Goal: Task Accomplishment & Management: Manage account settings

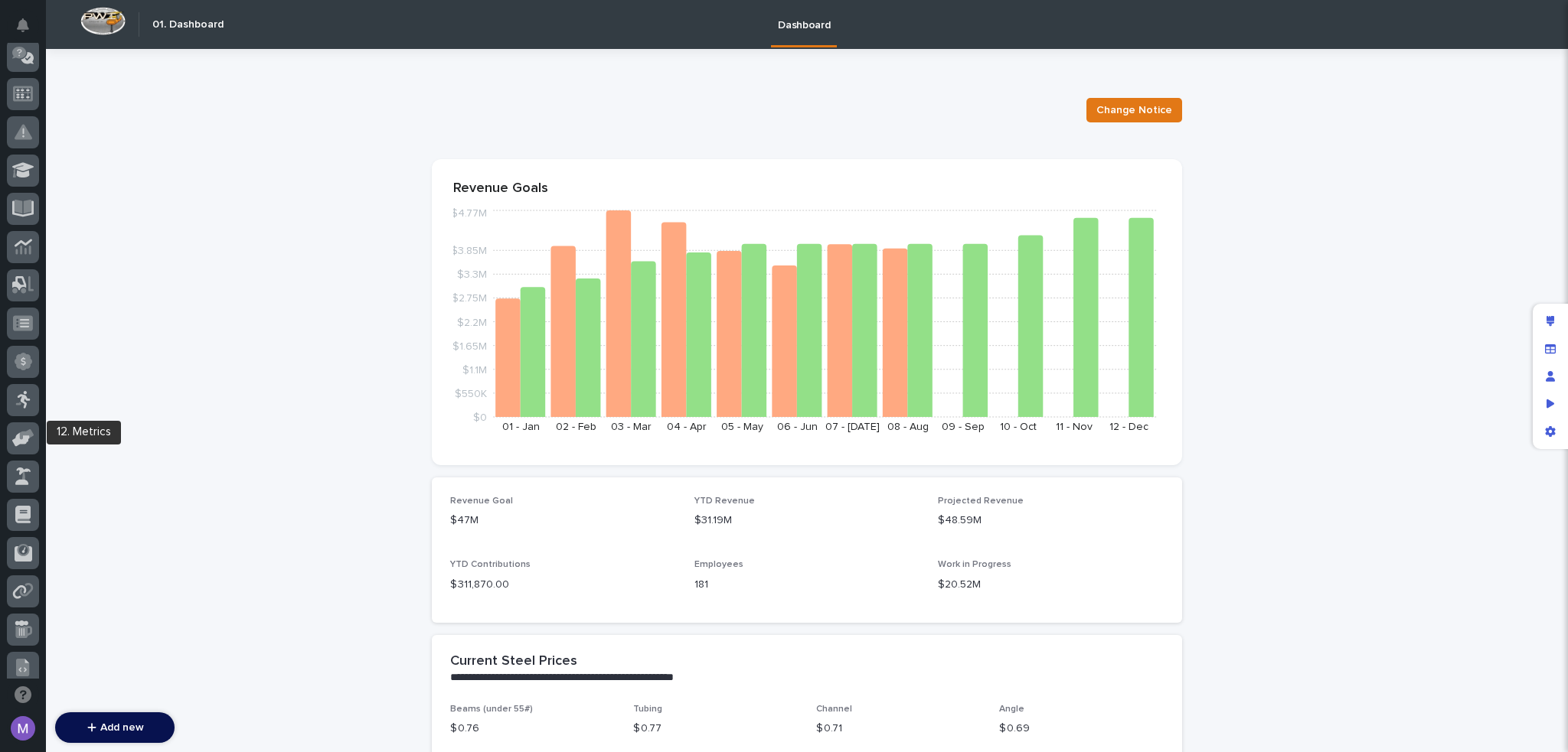
scroll to position [550, 0]
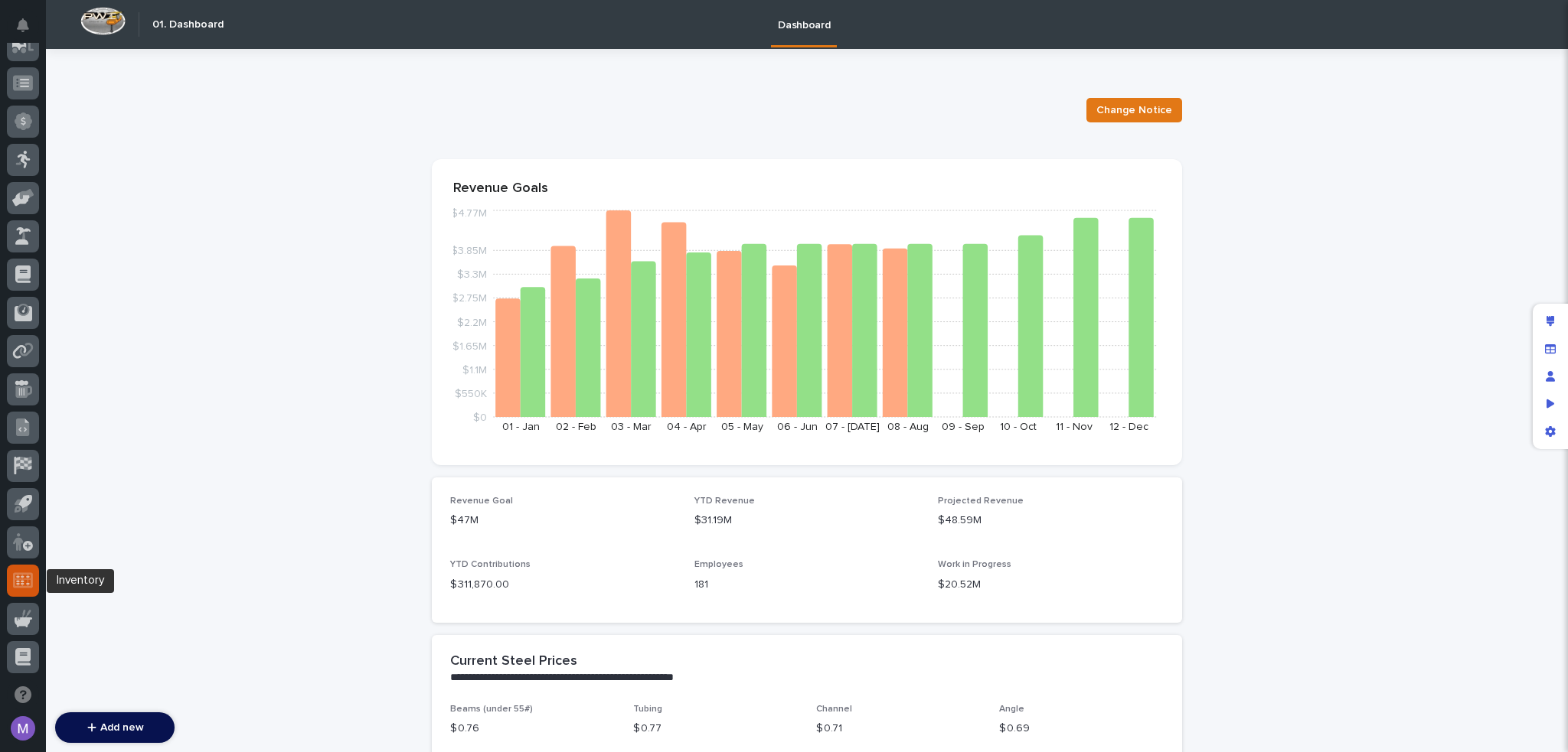
click at [28, 571] on icon at bounding box center [23, 580] width 20 height 18
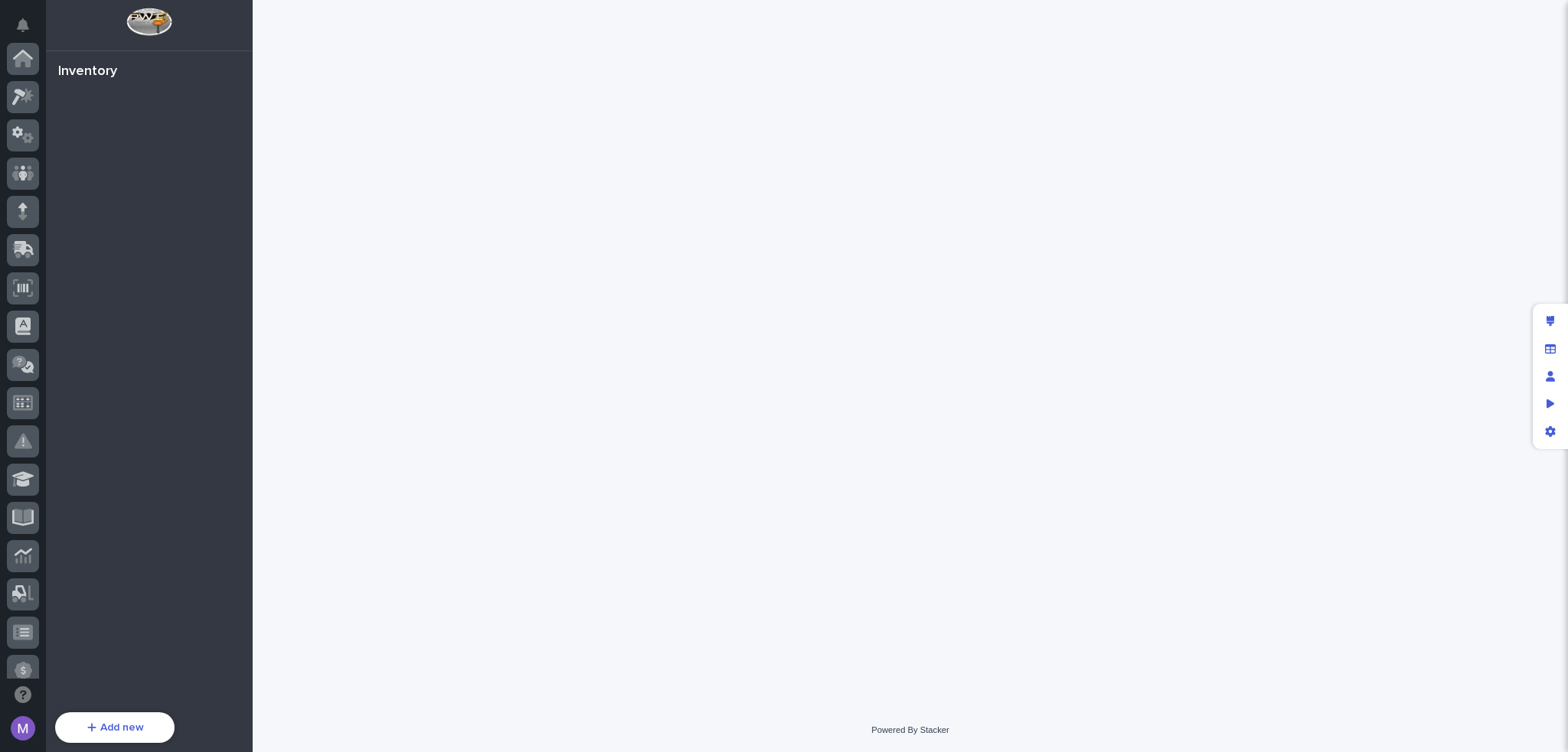
scroll to position [550, 0]
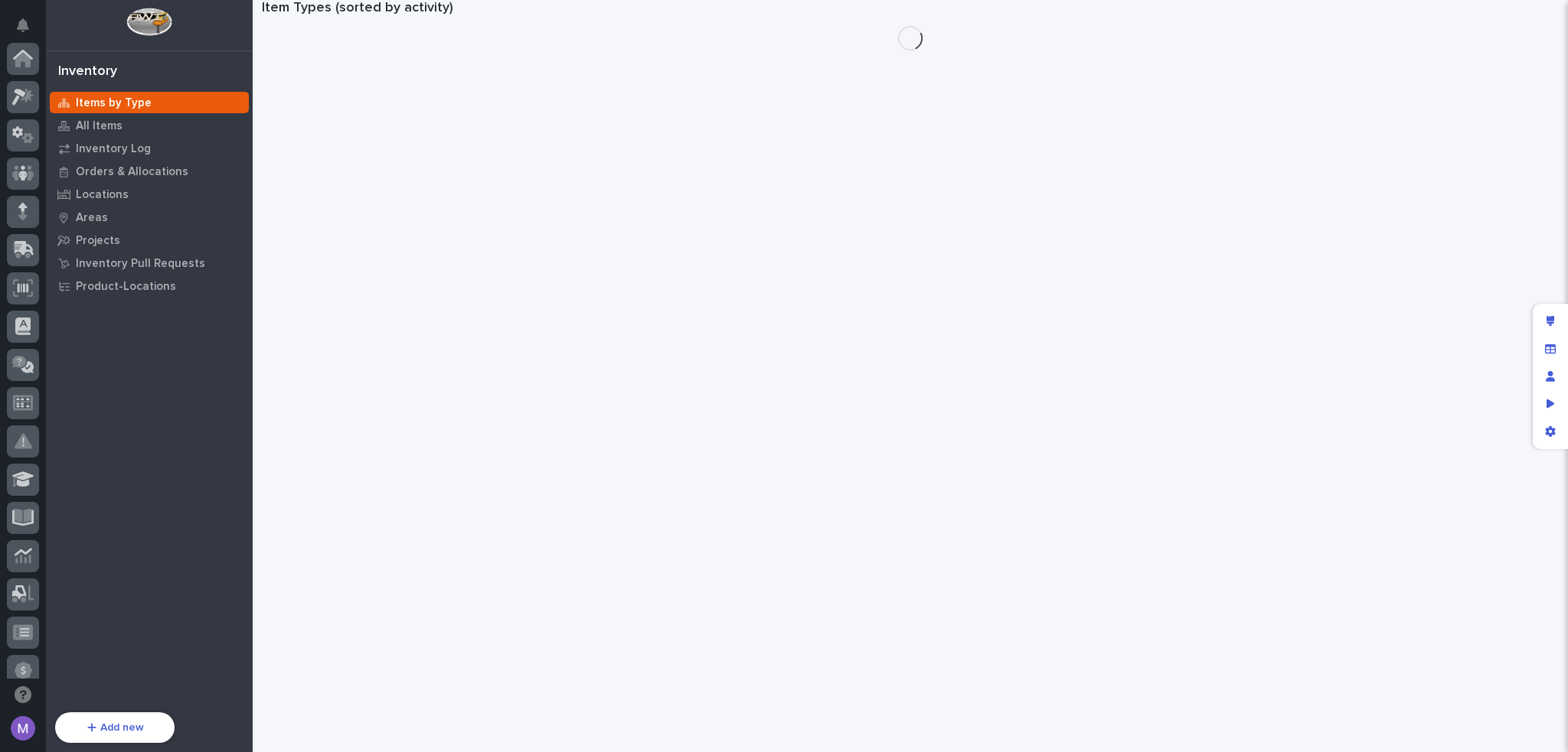
scroll to position [550, 0]
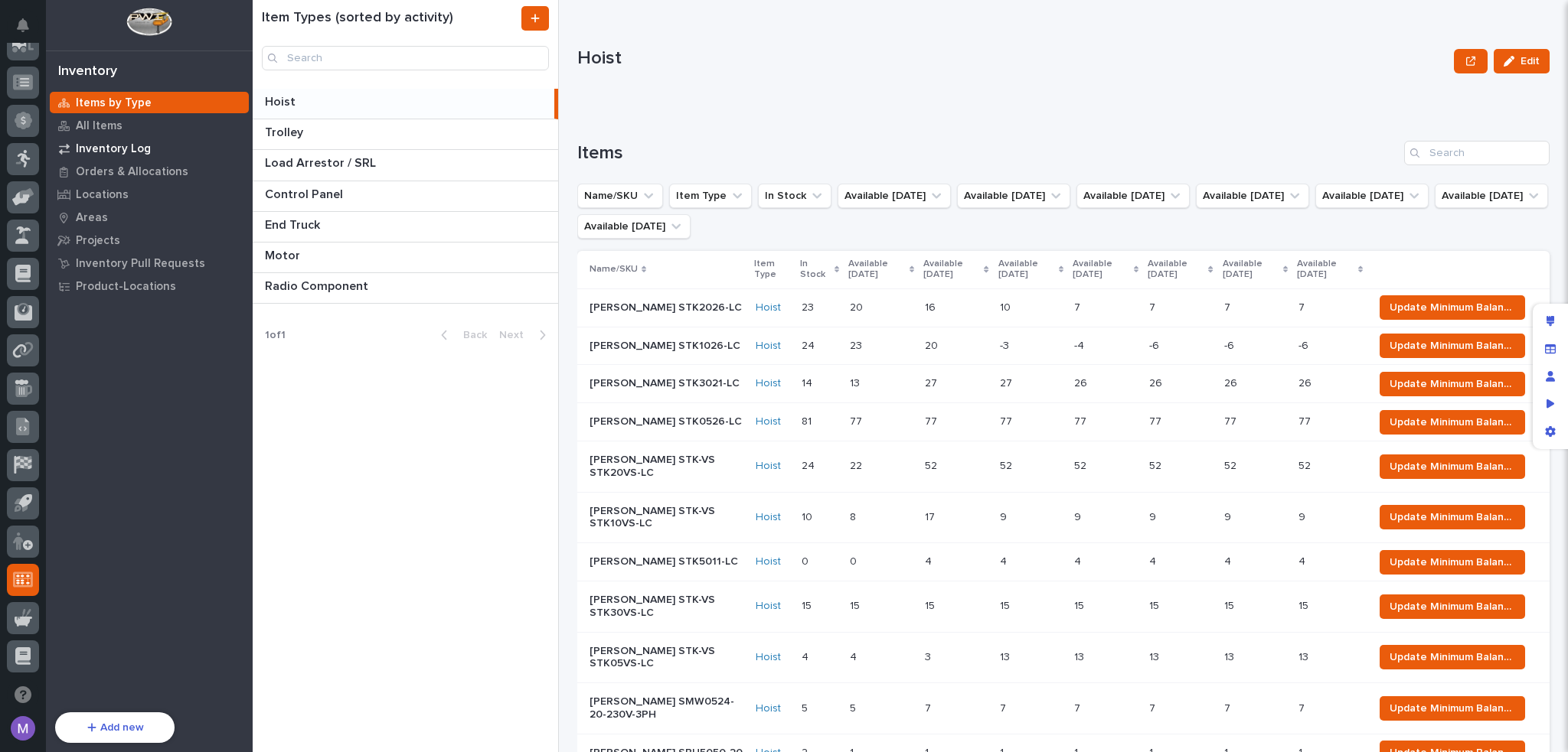
click at [130, 148] on p "Inventory Log" at bounding box center [113, 149] width 75 height 14
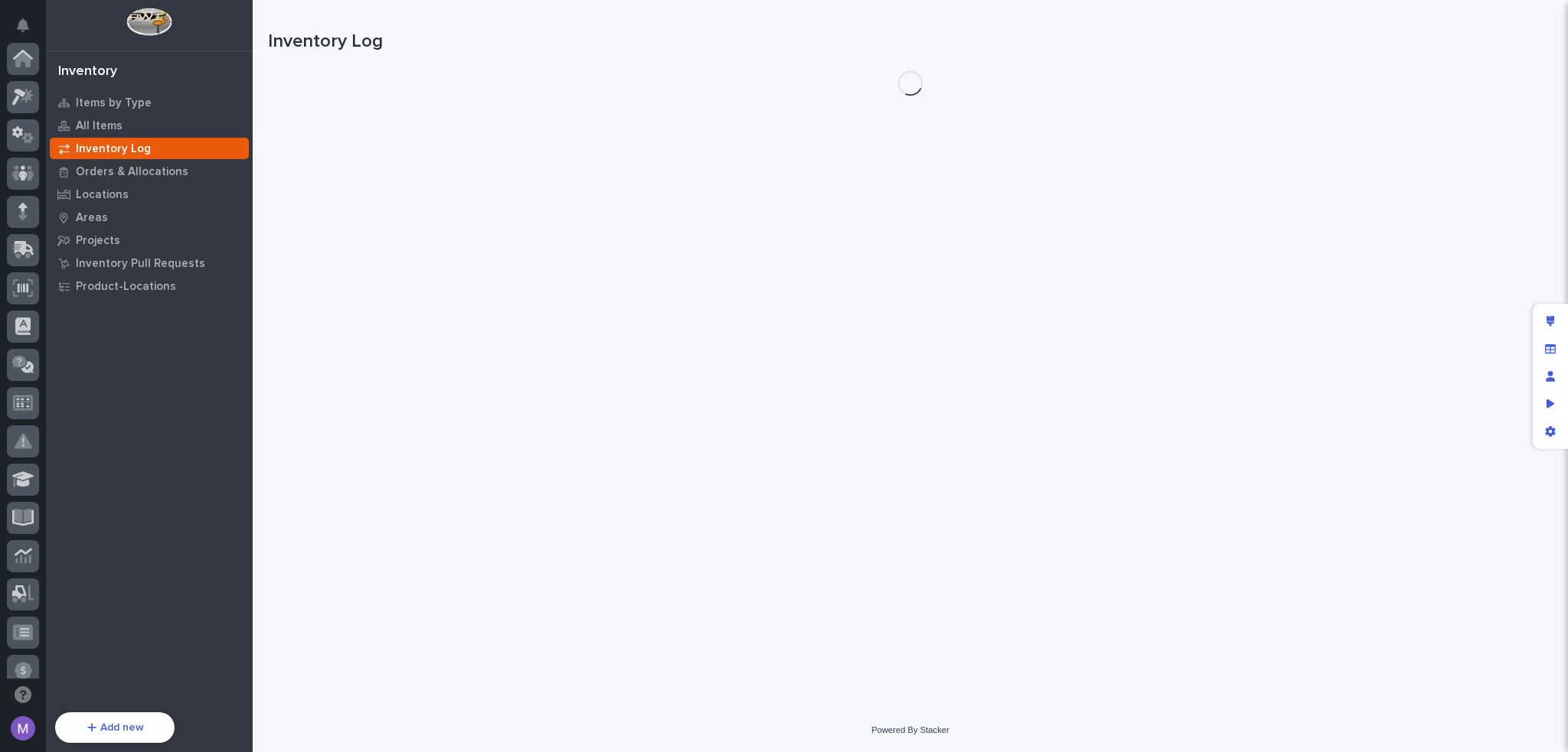
scroll to position [550, 0]
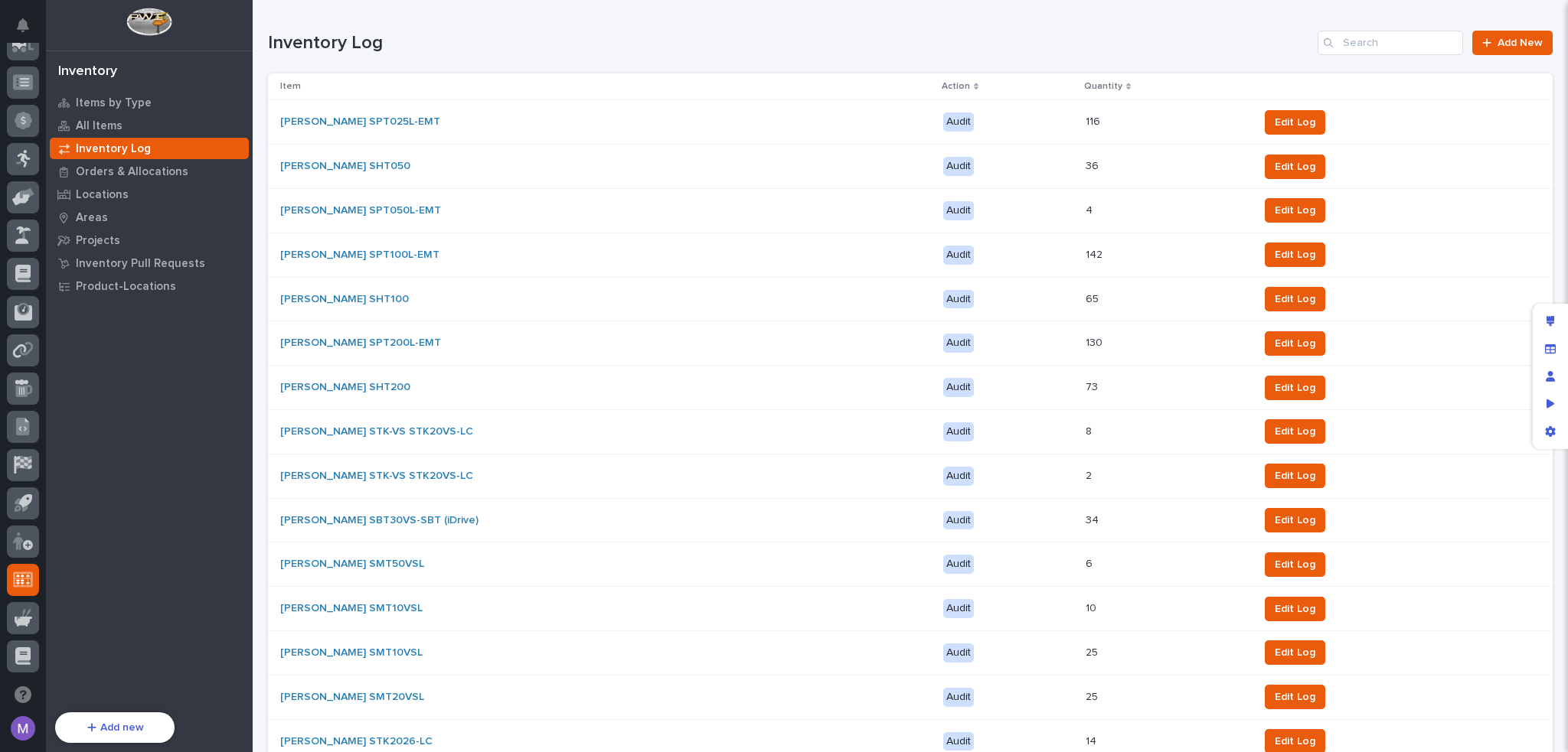
click at [699, 125] on div "[PERSON_NAME] SPT025L-EMT" at bounding box center [605, 121] width 650 height 25
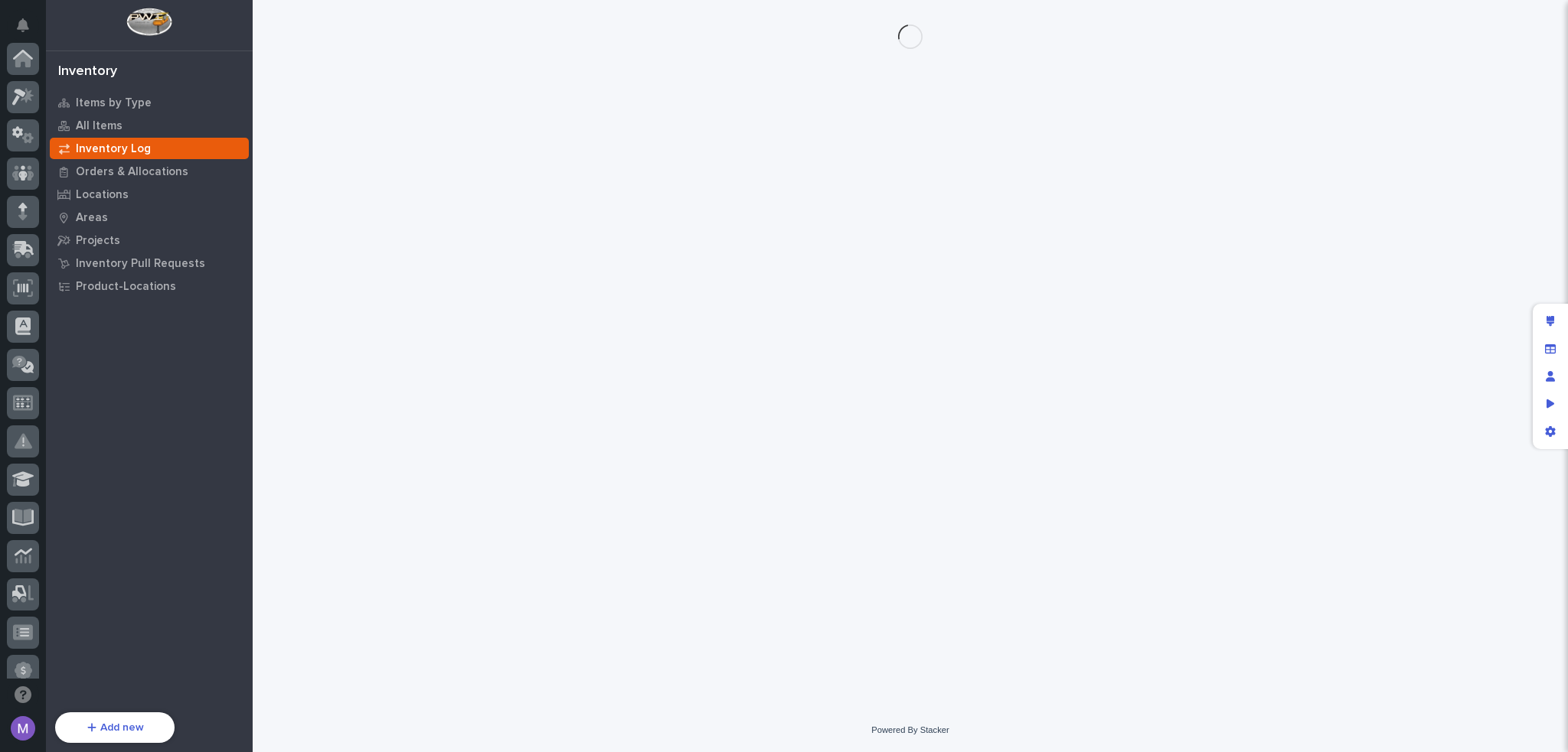
scroll to position [550, 0]
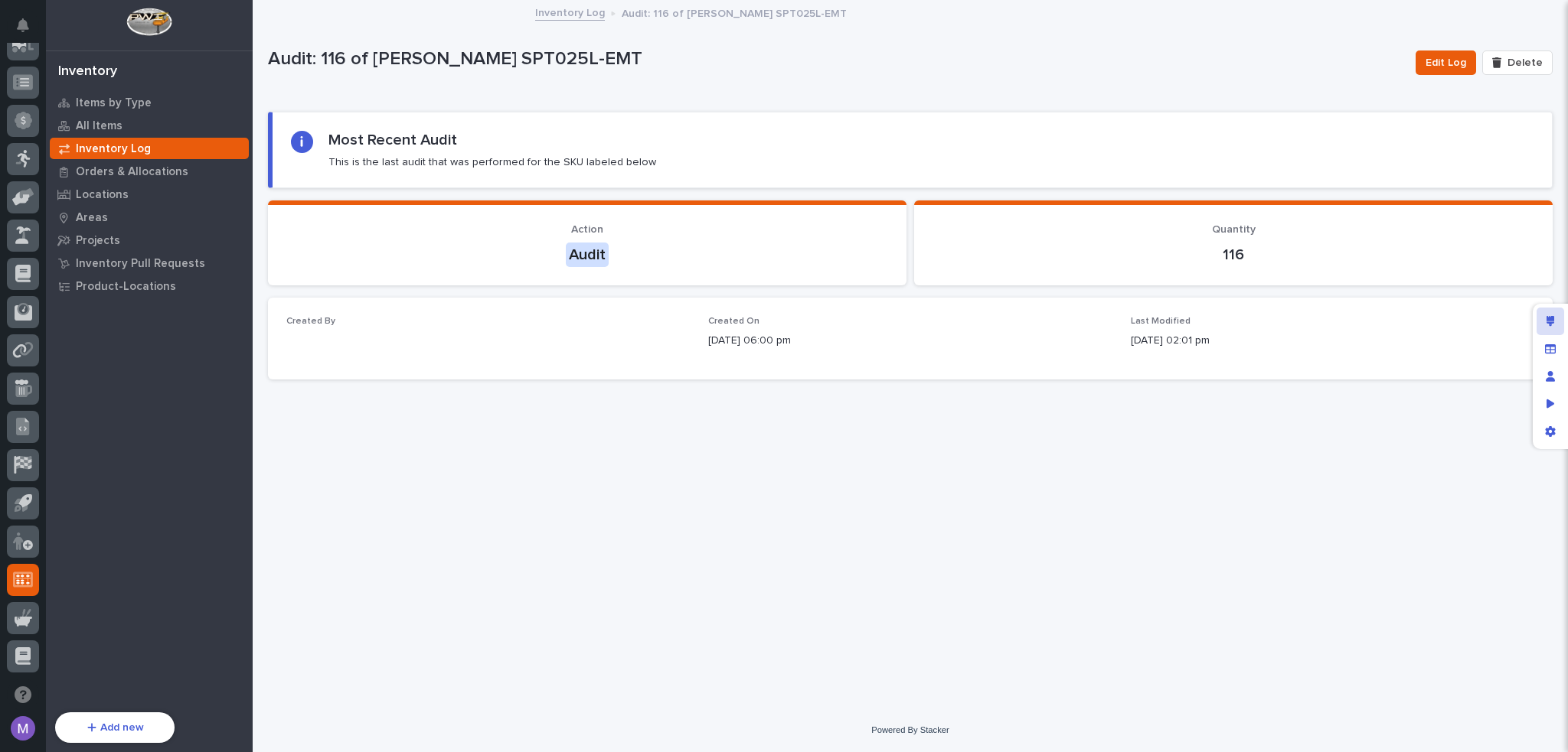
click at [1550, 322] on icon "Edit layout" at bounding box center [1550, 321] width 8 height 11
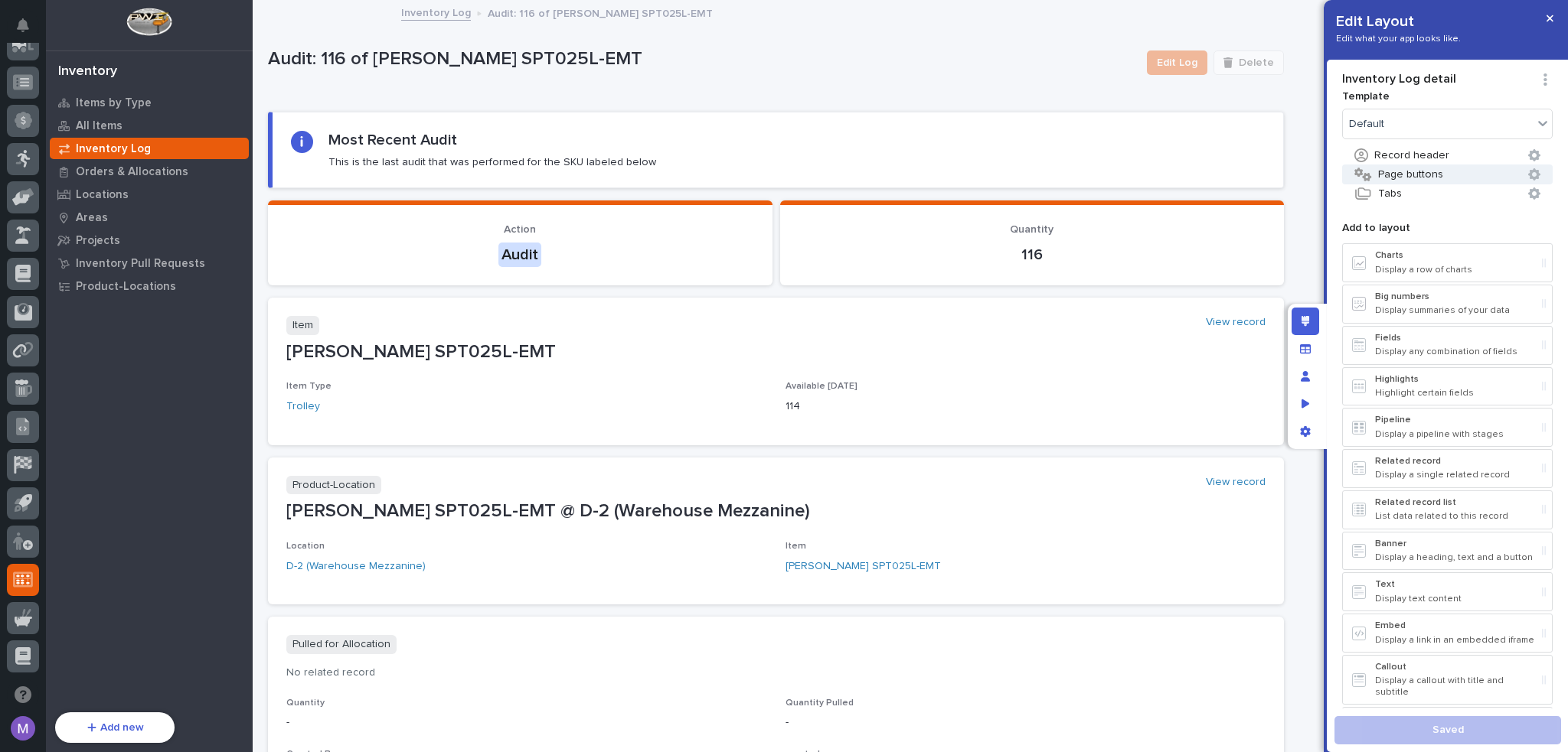
click at [1387, 168] on button "Page buttons" at bounding box center [1447, 174] width 211 height 20
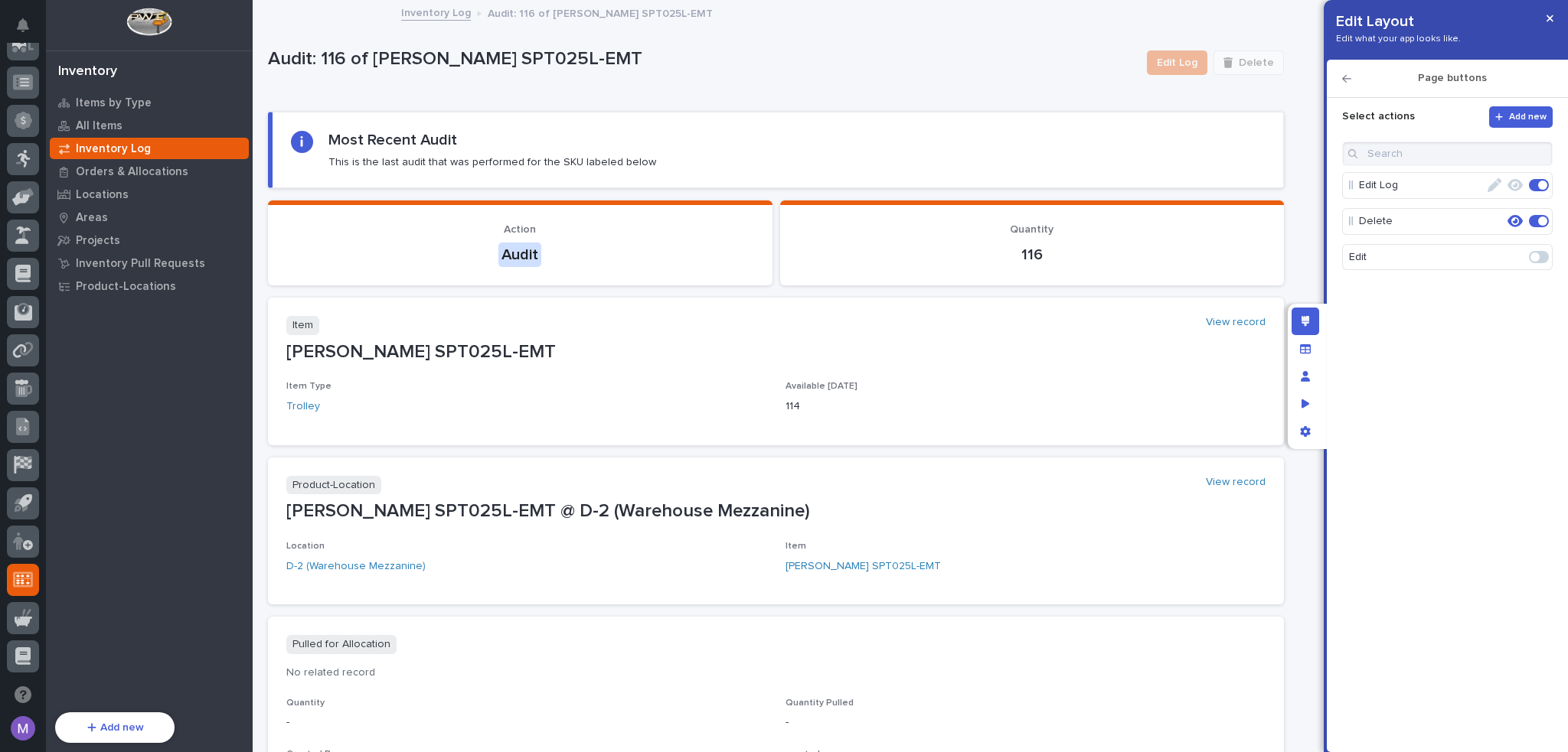
click at [1498, 185] on icon "button" at bounding box center [1493, 185] width 14 height 14
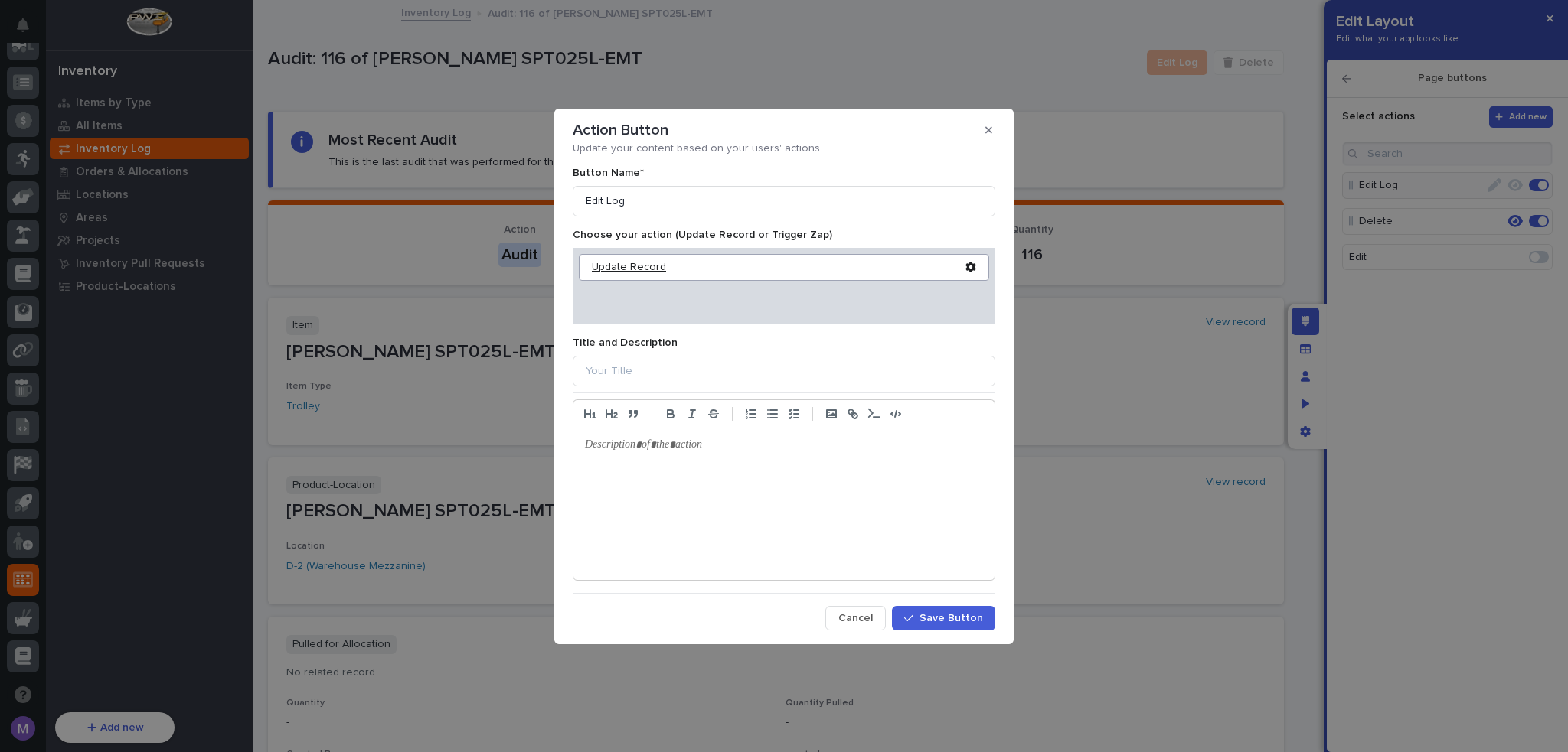
click at [624, 273] on div "Update Record" at bounding box center [778, 267] width 373 height 13
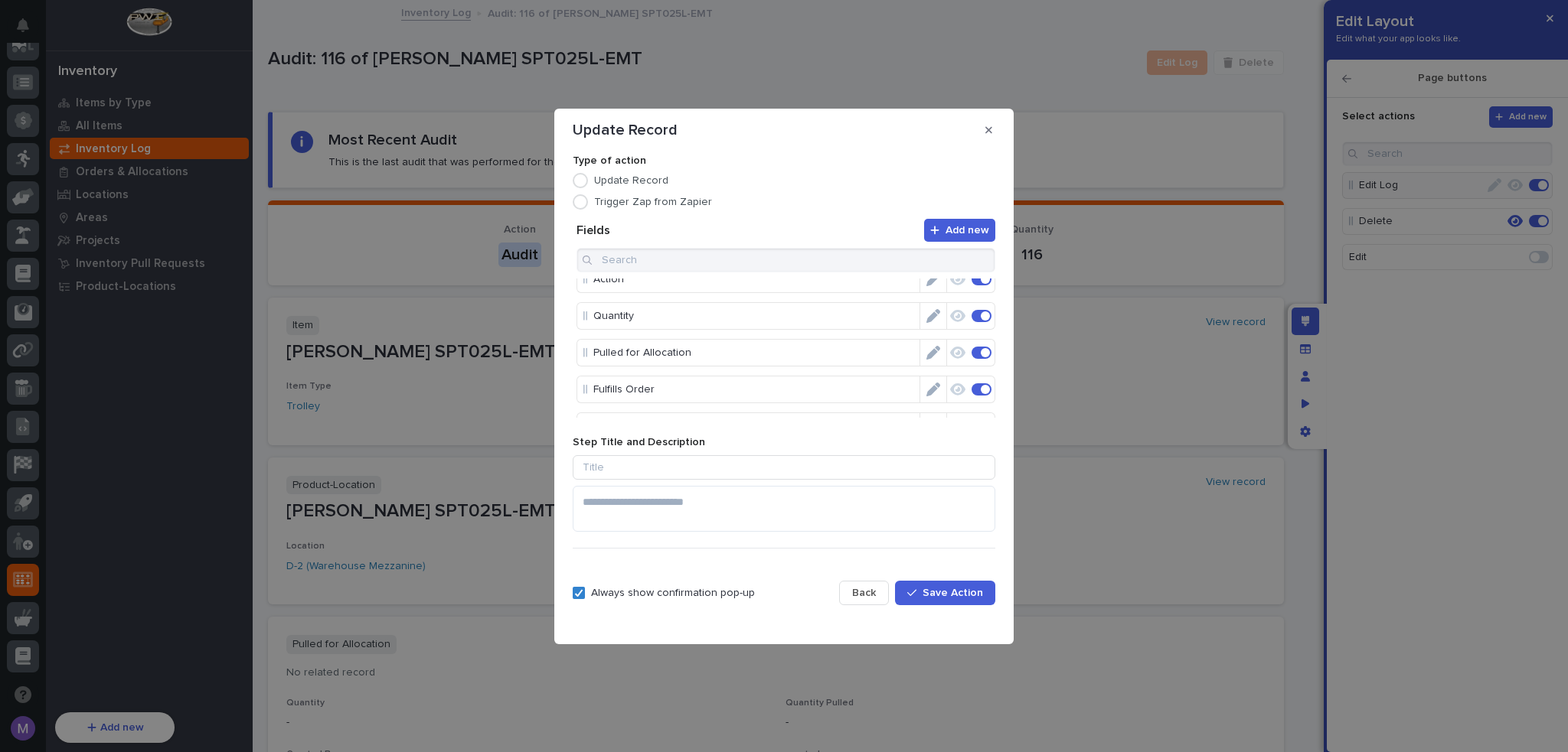
scroll to position [77, 0]
click at [931, 324] on icon "Edit" at bounding box center [933, 325] width 14 height 14
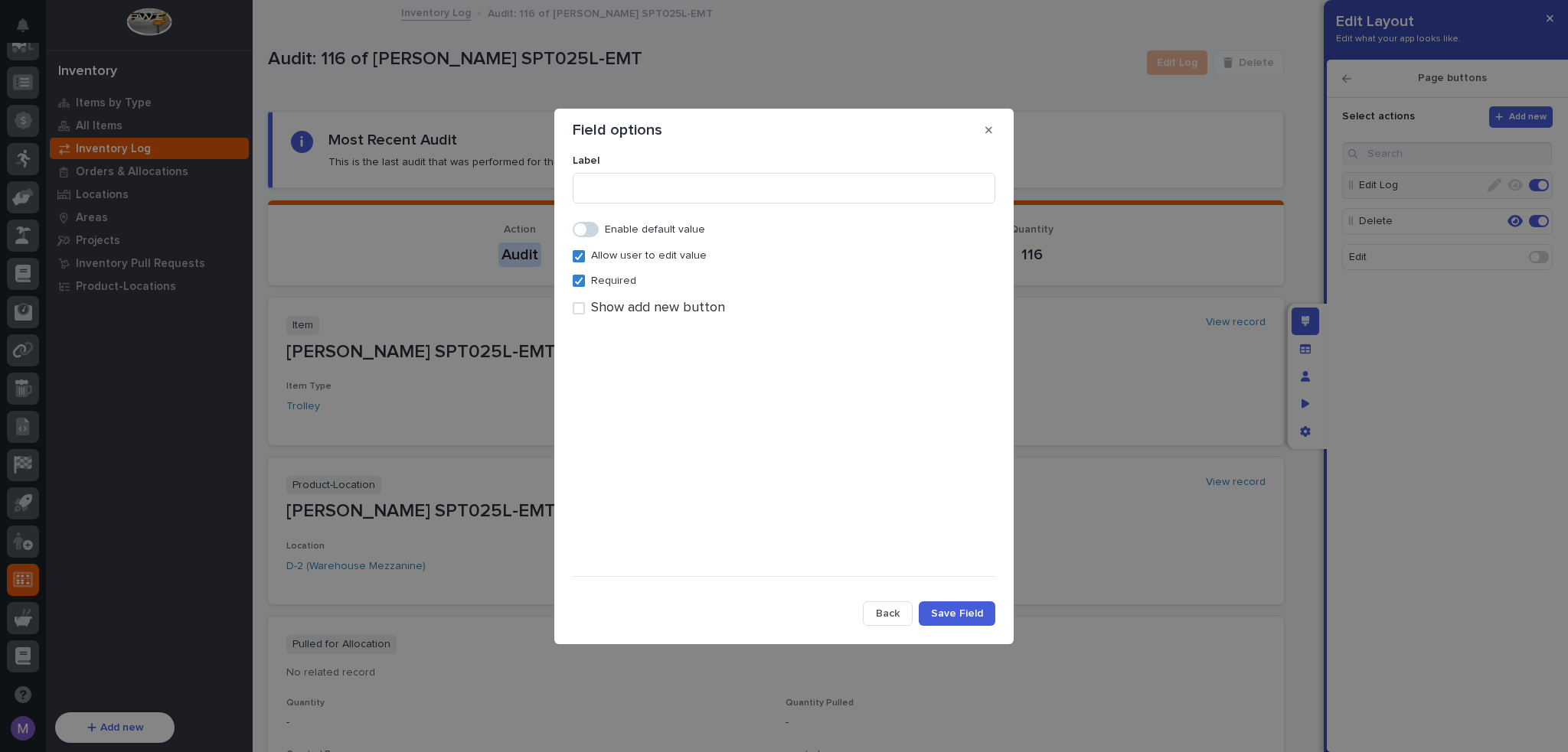
click at [586, 275] on label "Required" at bounding box center [604, 281] width 63 height 13
click at [950, 605] on button "Save Field" at bounding box center [957, 614] width 77 height 24
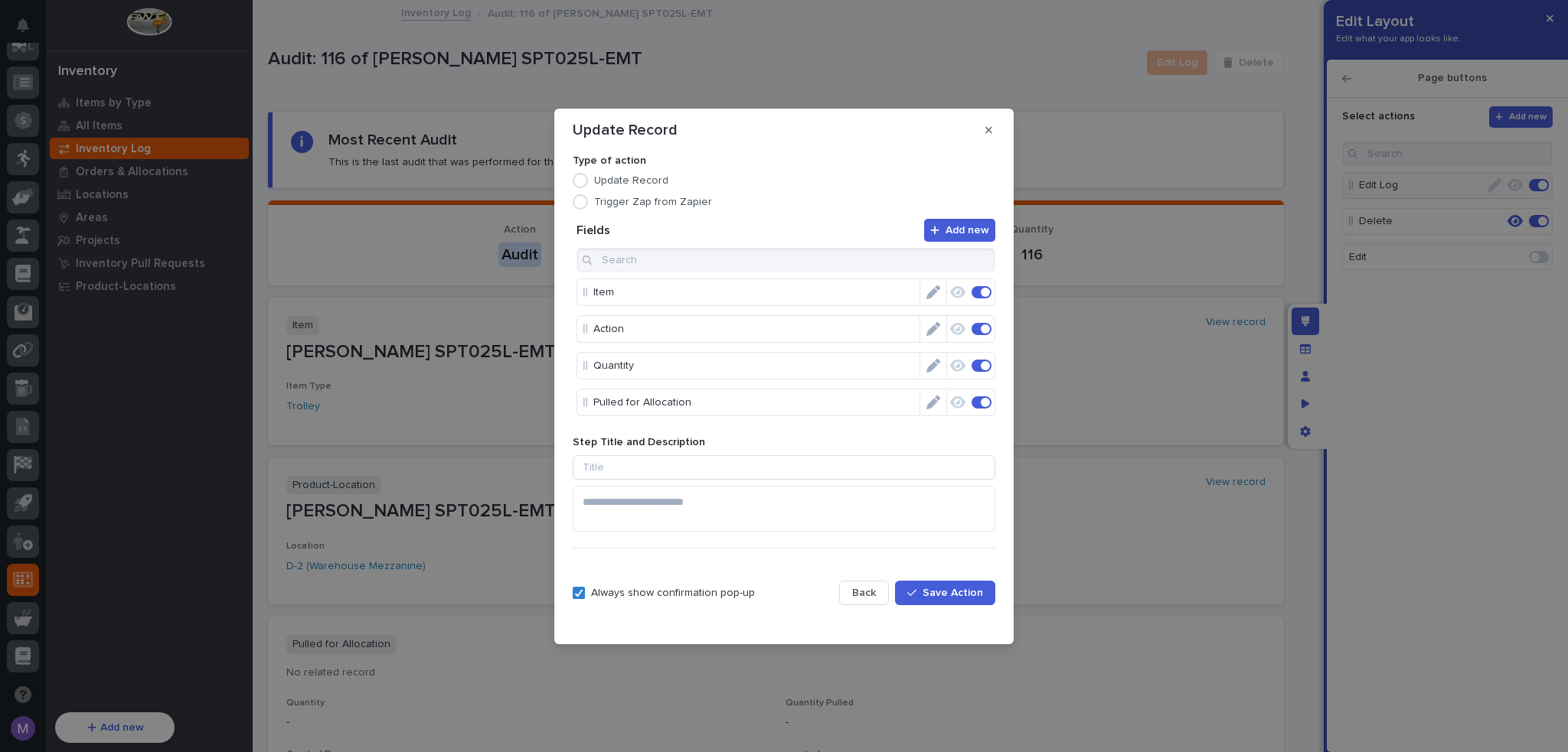
click at [938, 599] on button "Save Action" at bounding box center [945, 593] width 100 height 24
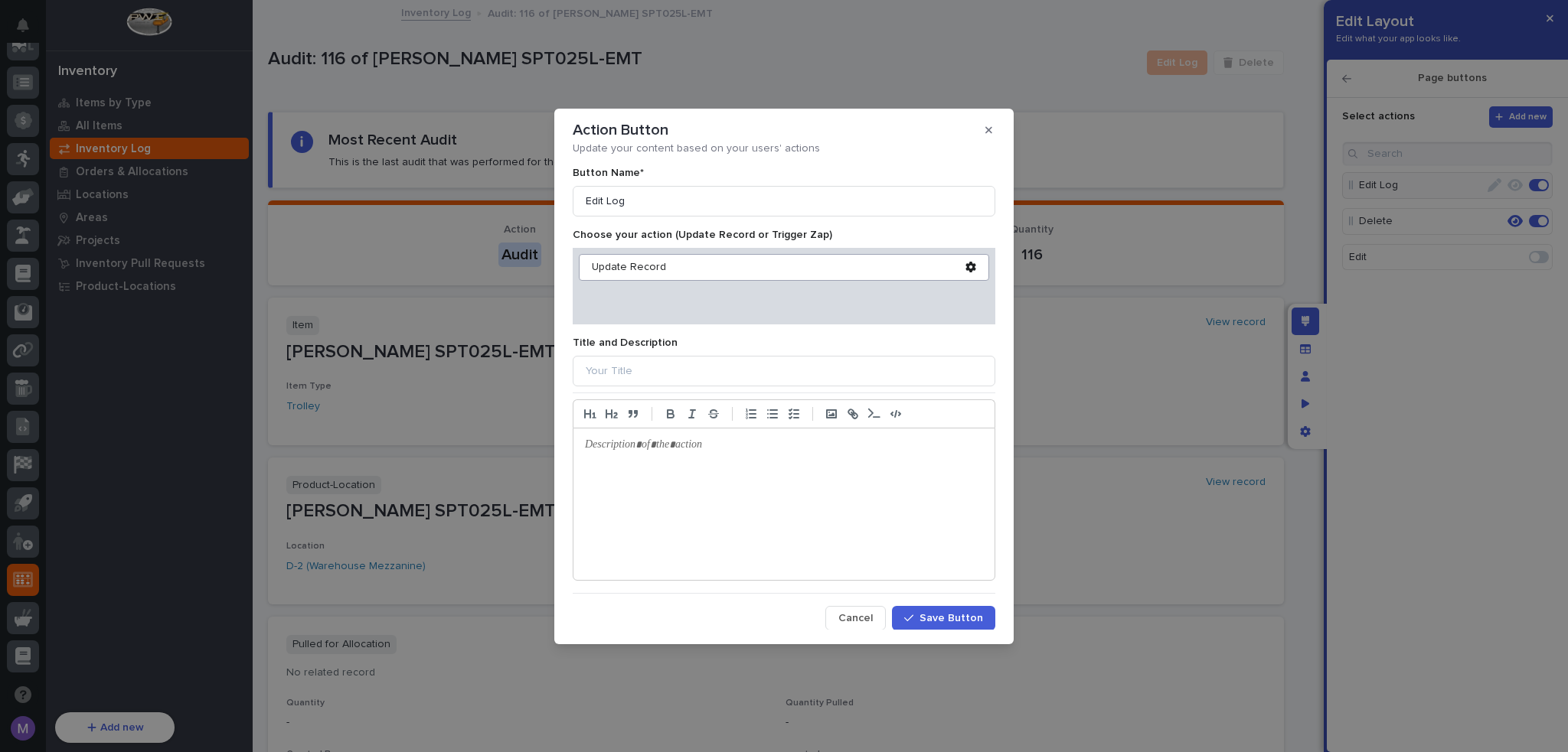
click at [942, 623] on button "Save Button" at bounding box center [944, 618] width 104 height 24
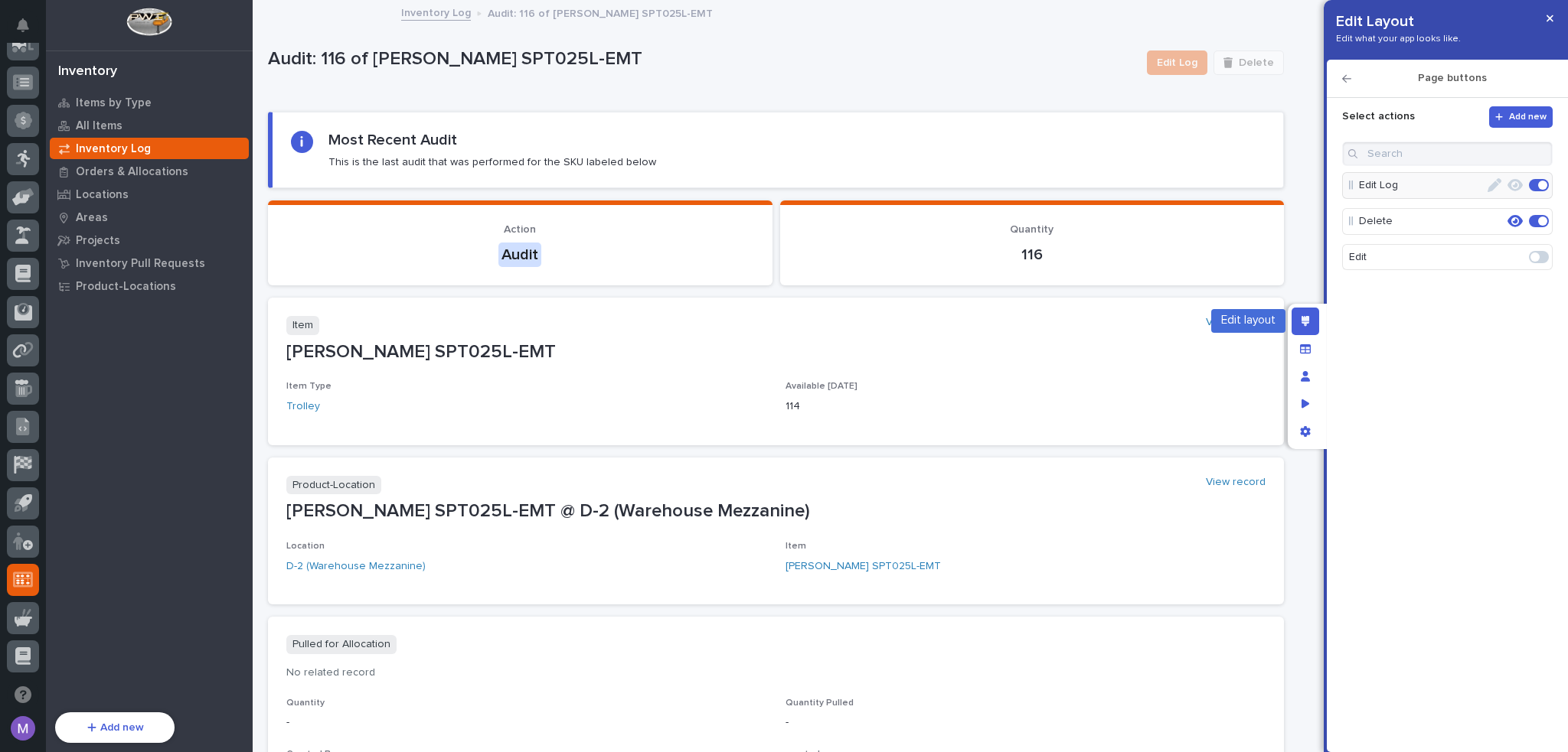
click at [1298, 320] on div "Edit layout" at bounding box center [1305, 321] width 28 height 28
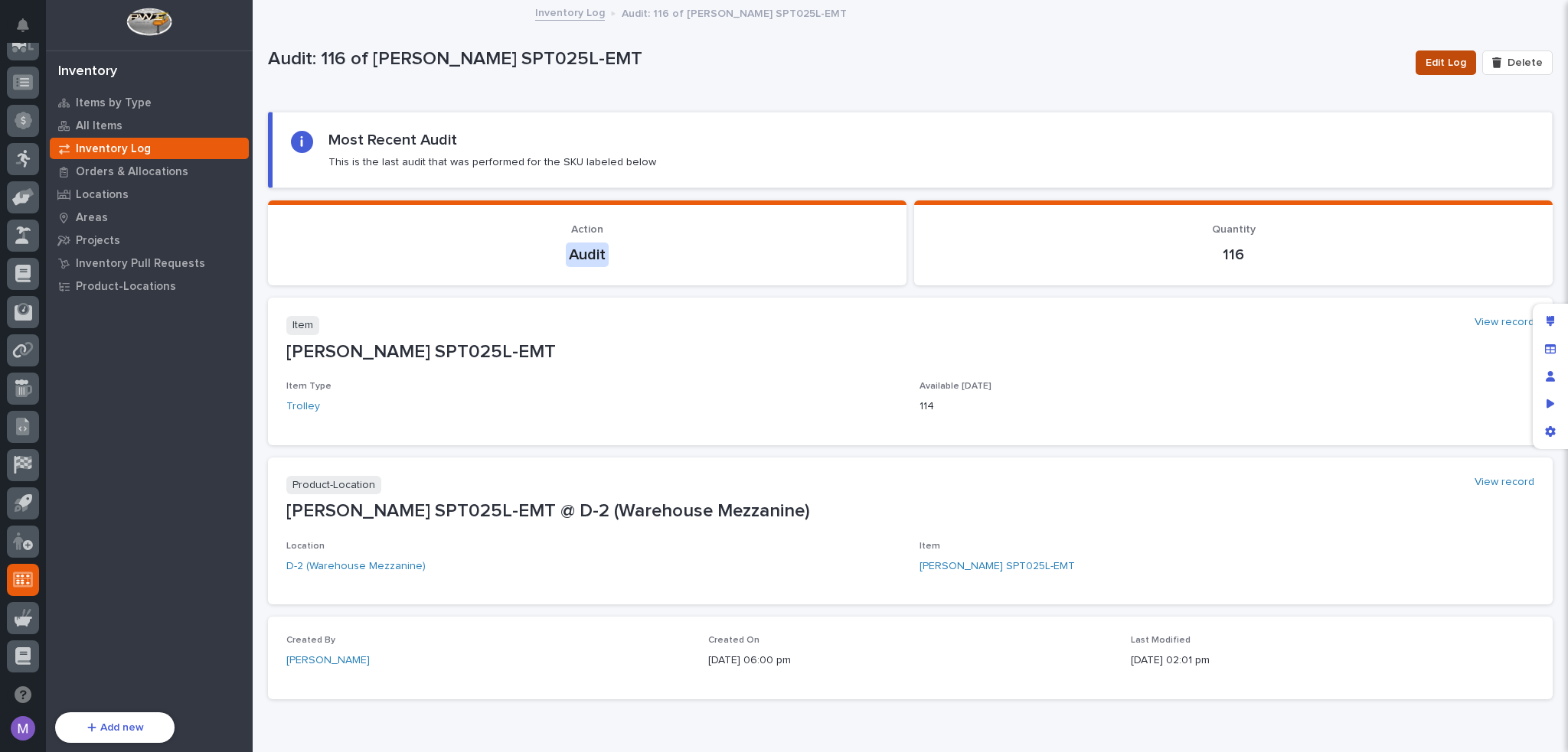
click at [1442, 62] on span "Edit Log" at bounding box center [1446, 62] width 40 height 15
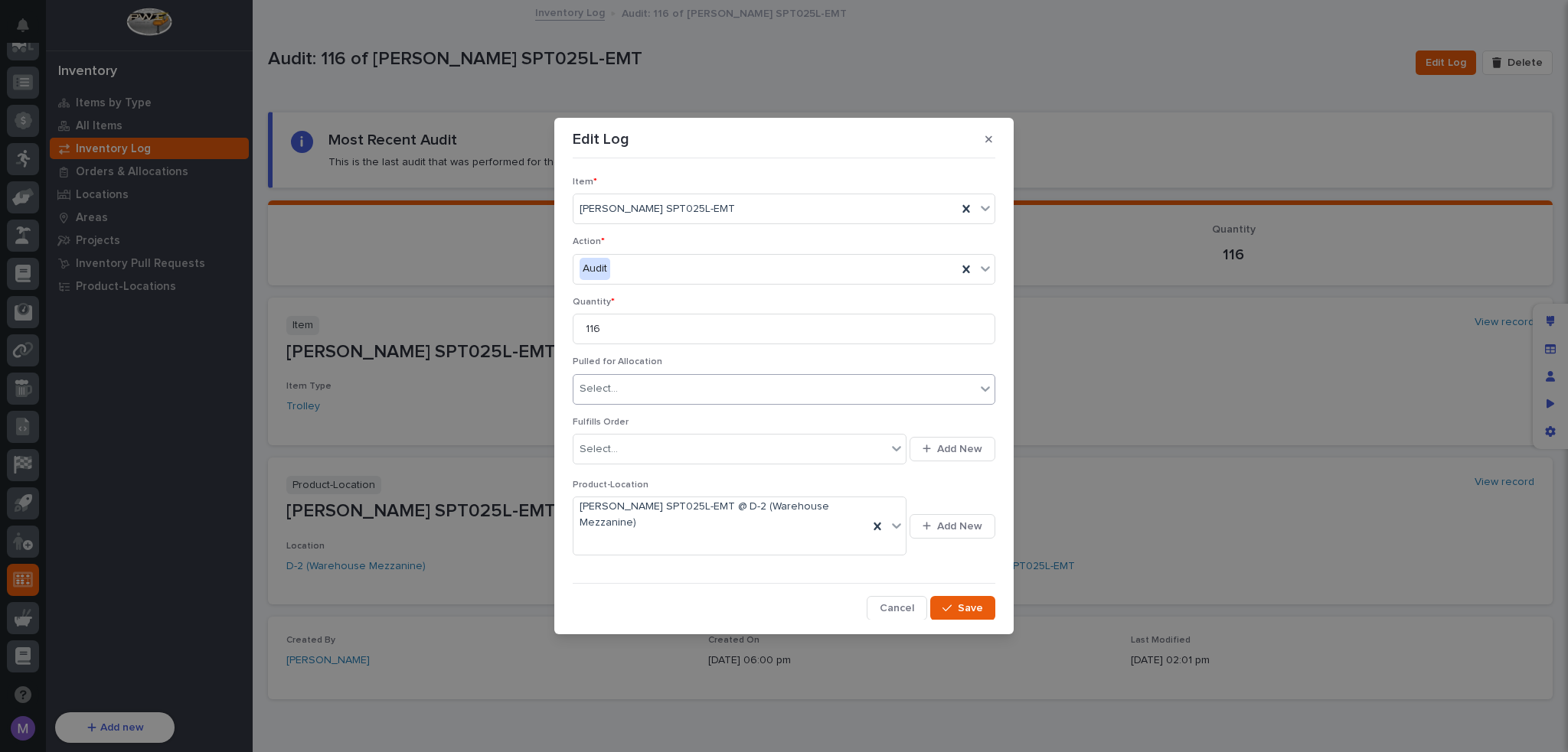
click at [662, 392] on div "Select..." at bounding box center [774, 389] width 402 height 25
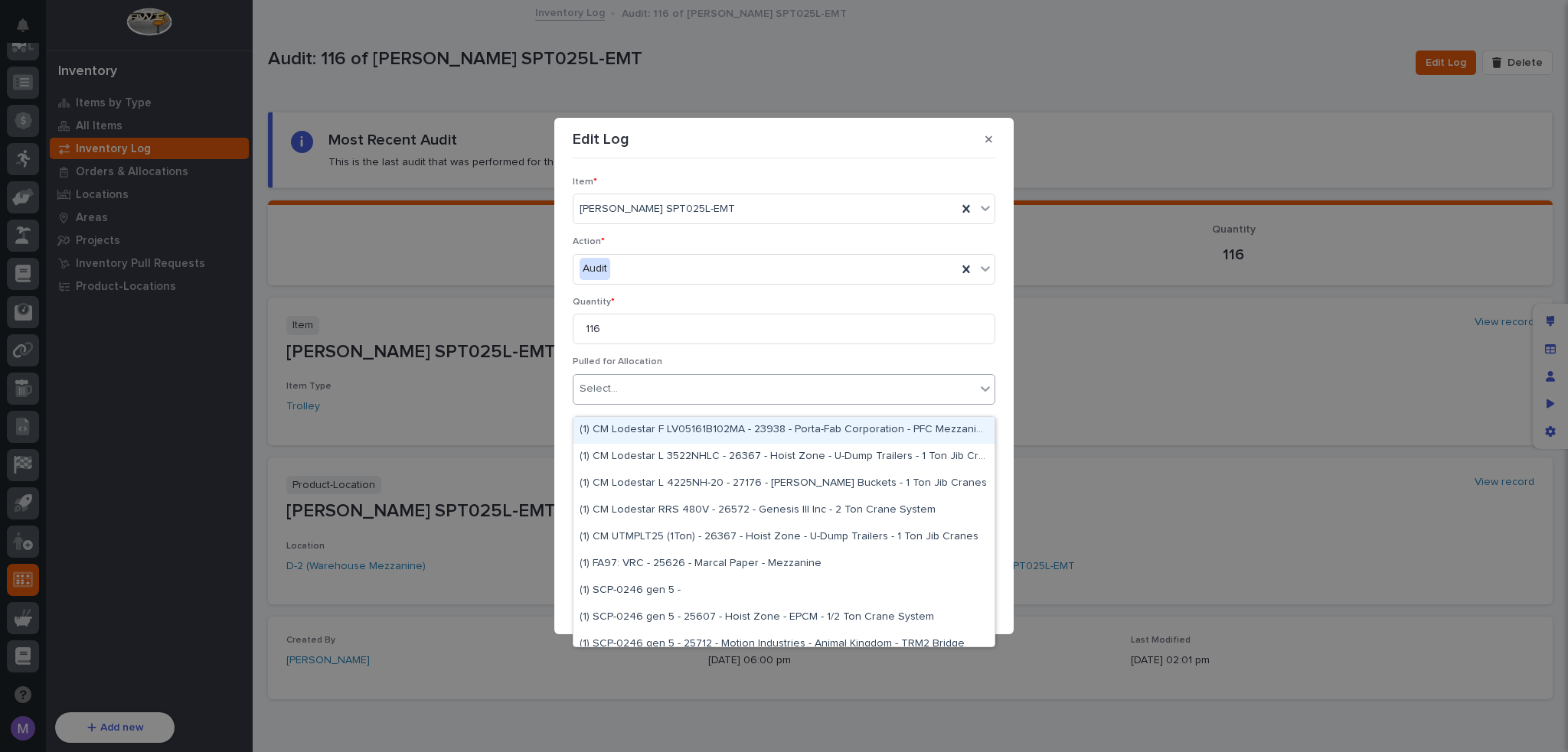
click at [711, 368] on p "Pulled for Allocation" at bounding box center [784, 361] width 423 height 11
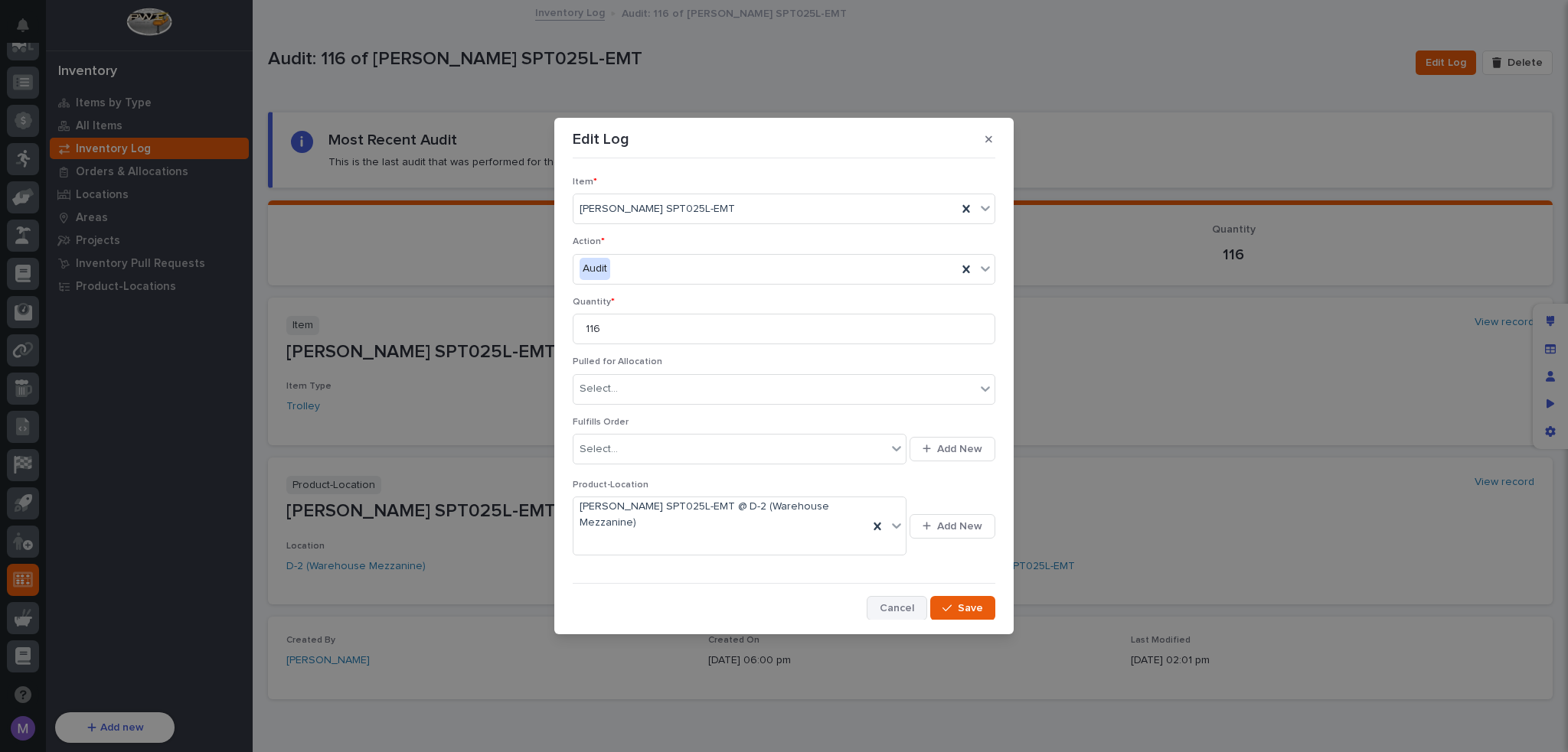
click at [903, 603] on span "Cancel" at bounding box center [897, 608] width 35 height 11
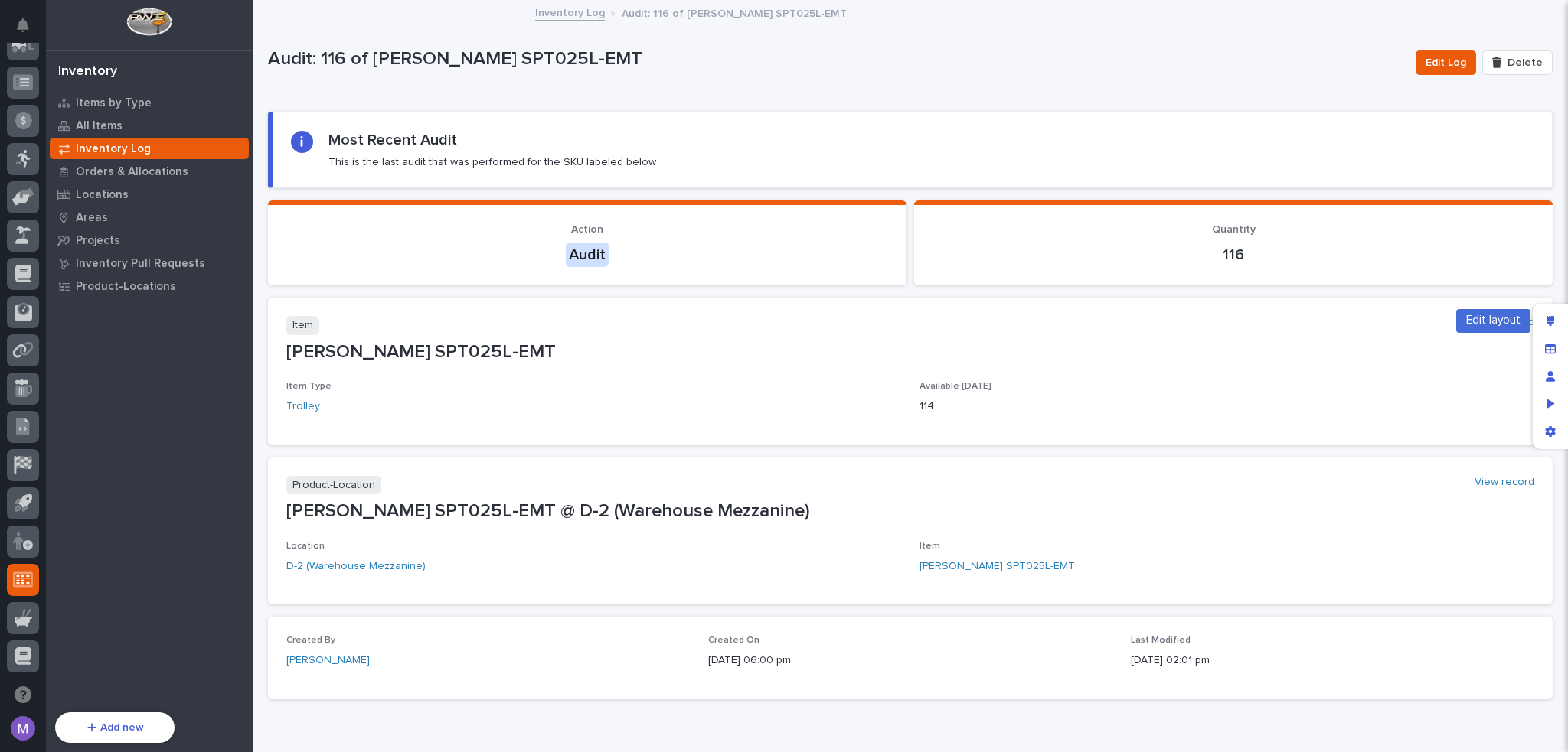
drag, startPoint x: 1548, startPoint y: 327, endPoint x: 1387, endPoint y: 366, distance: 165.7
click at [1548, 327] on div "Edit layout" at bounding box center [1550, 321] width 28 height 28
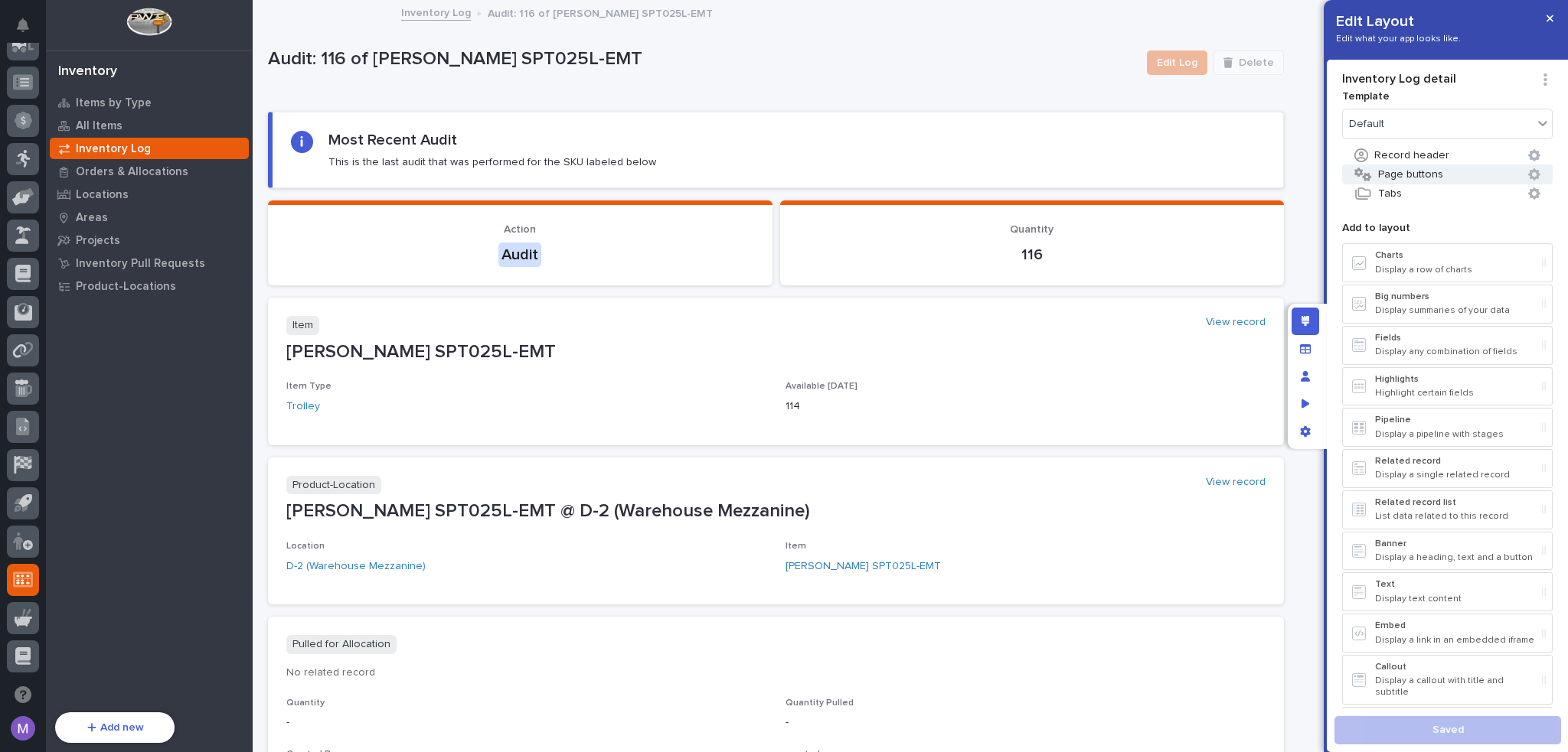
click at [1425, 171] on button "Page buttons" at bounding box center [1447, 174] width 211 height 20
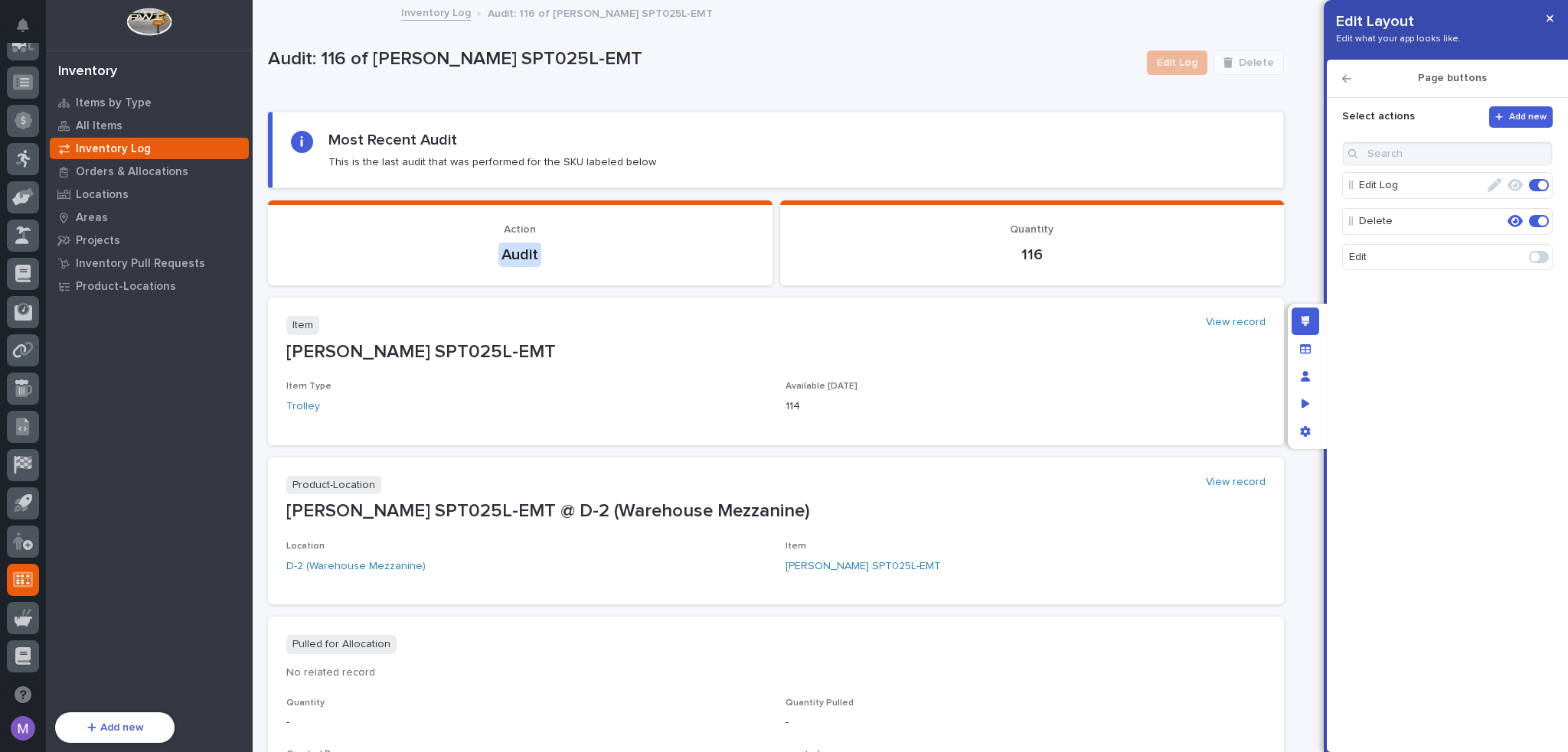
click at [1491, 185] on icon "button" at bounding box center [1493, 185] width 14 height 14
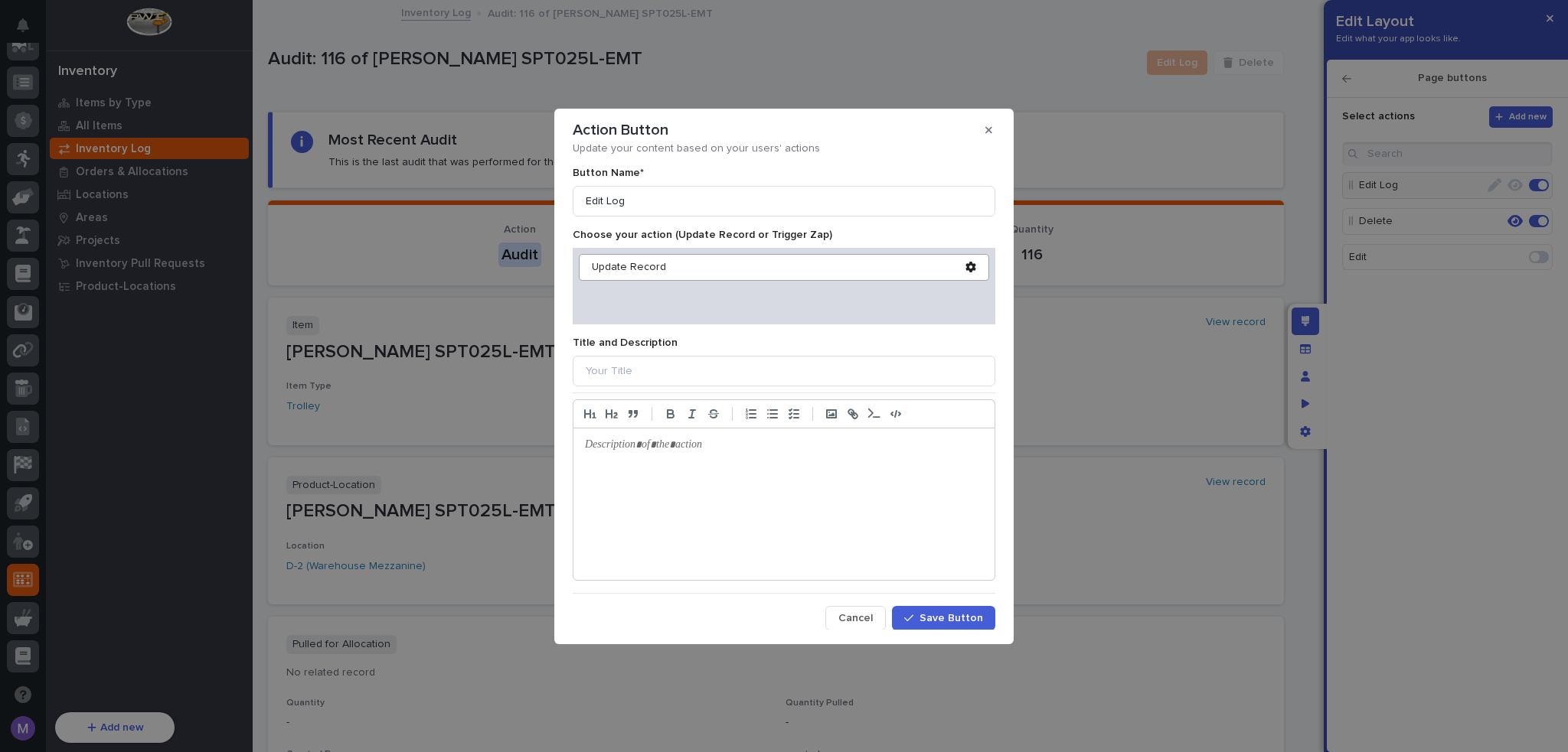
click at [643, 274] on div "Update Record" at bounding box center [783, 267] width 411 height 27
click at [644, 270] on div "Update Record" at bounding box center [778, 267] width 373 height 13
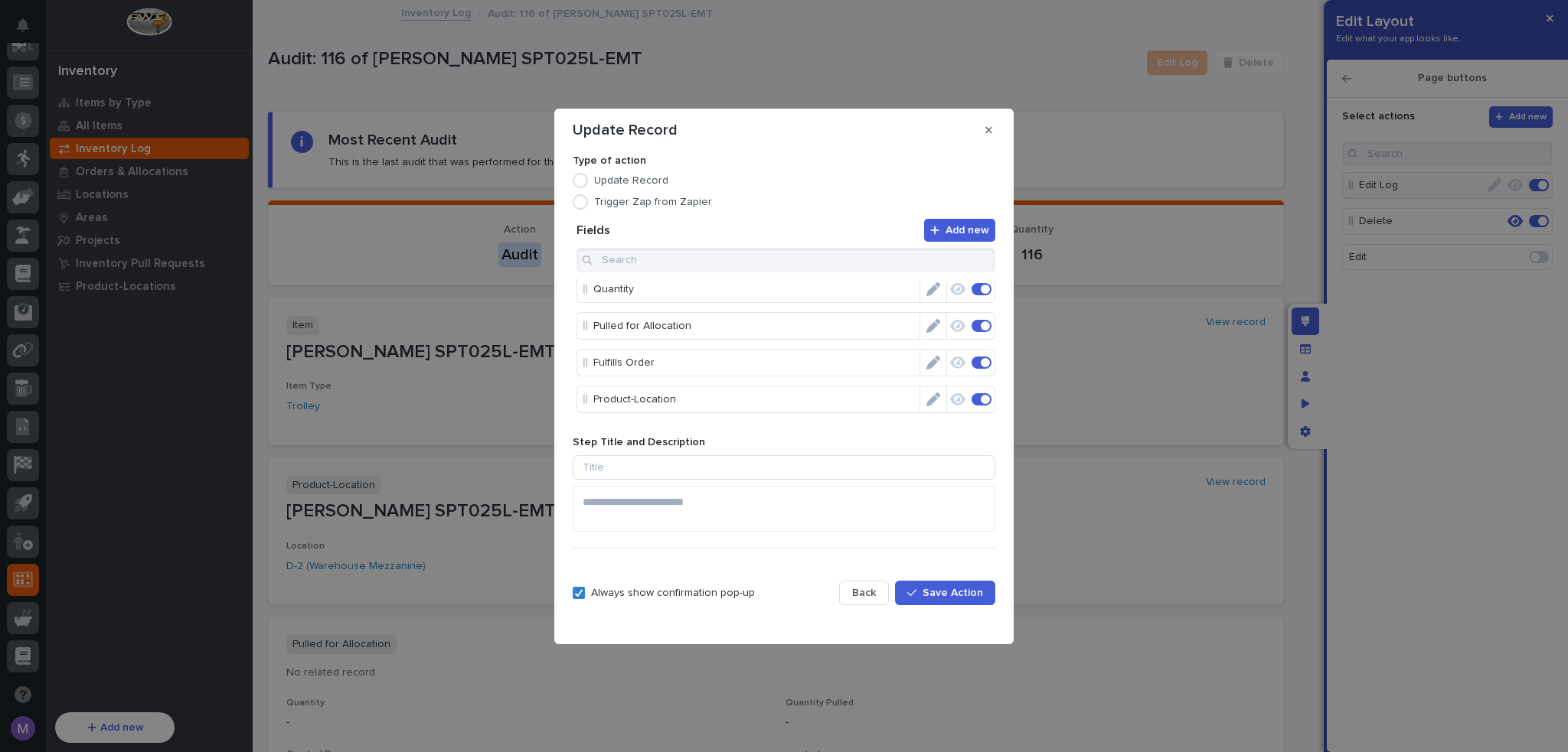
click at [930, 360] on icon "Edit" at bounding box center [933, 362] width 14 height 14
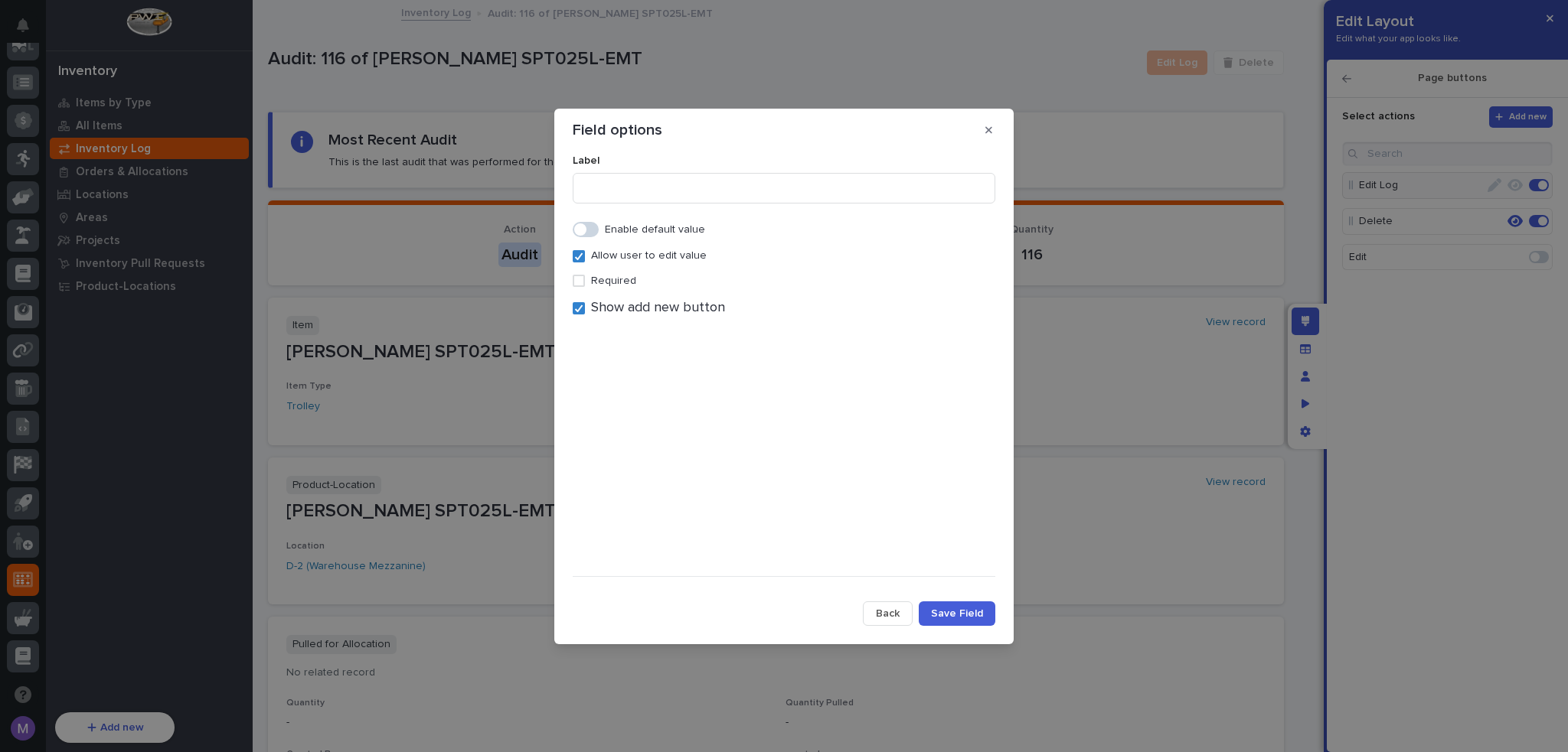
click at [607, 303] on span "Show add new button" at bounding box center [658, 308] width 134 height 17
click at [973, 602] on button "Save Field" at bounding box center [957, 614] width 77 height 24
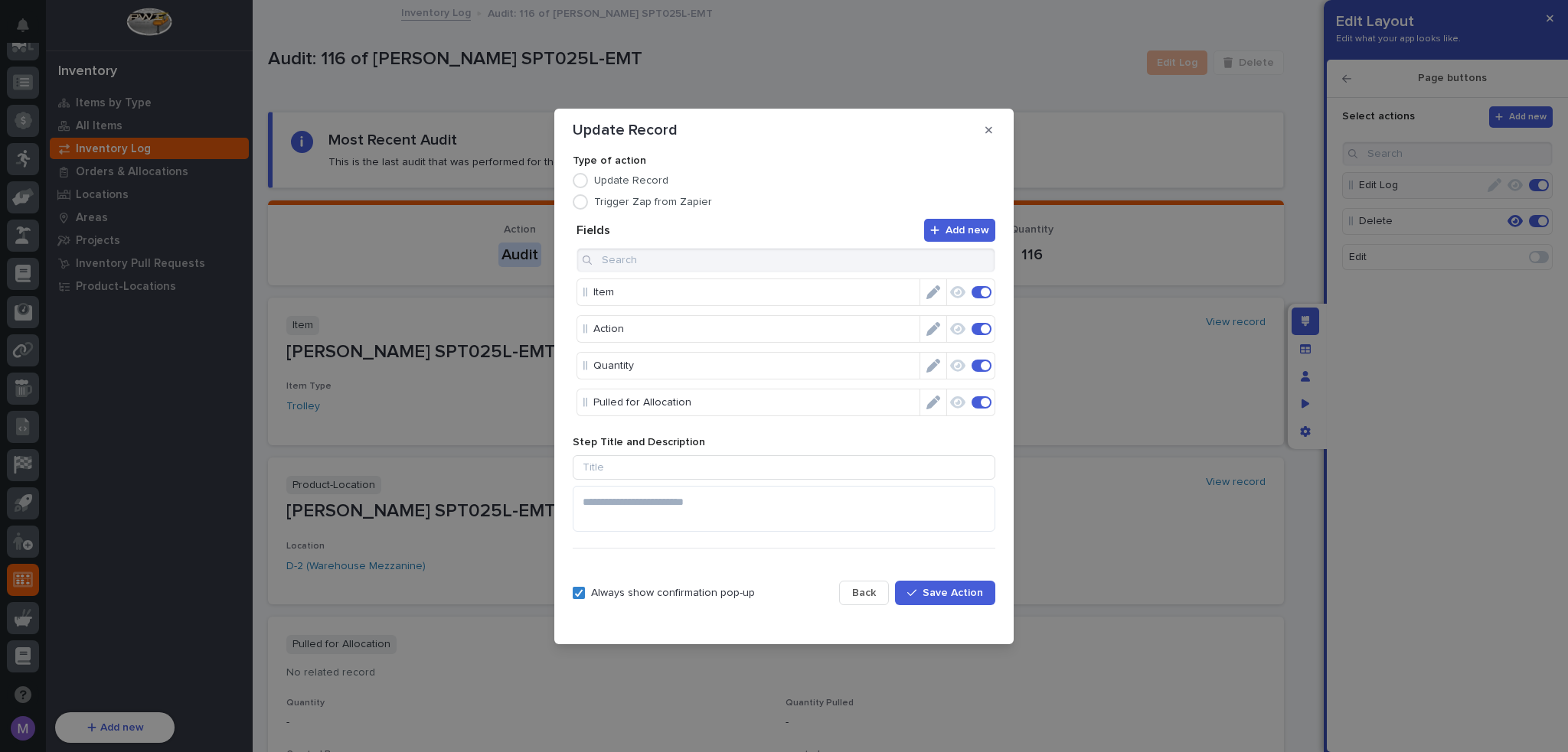
click at [975, 595] on span "Save Action" at bounding box center [952, 593] width 61 height 11
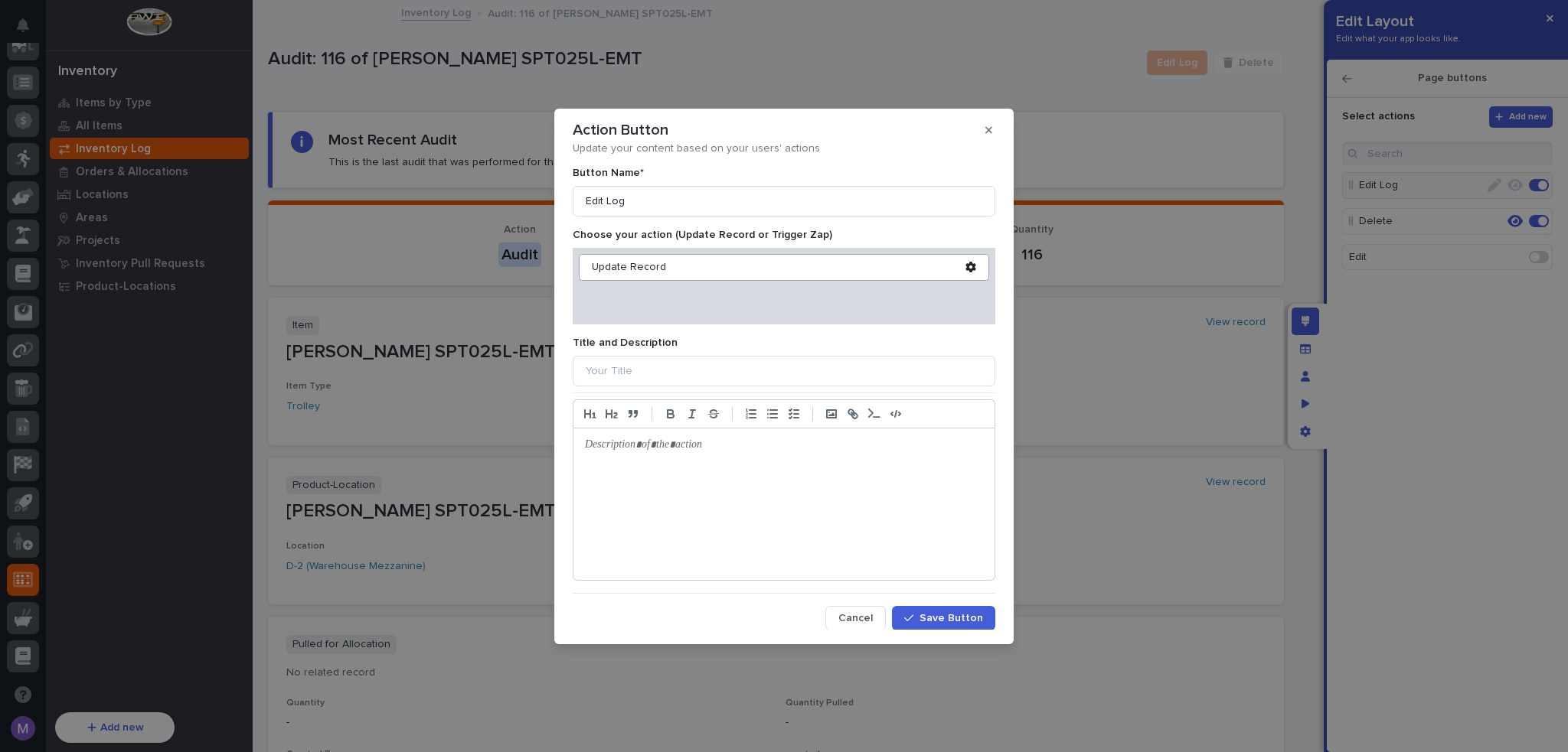
click at [965, 613] on span "Save Button" at bounding box center [951, 618] width 63 height 11
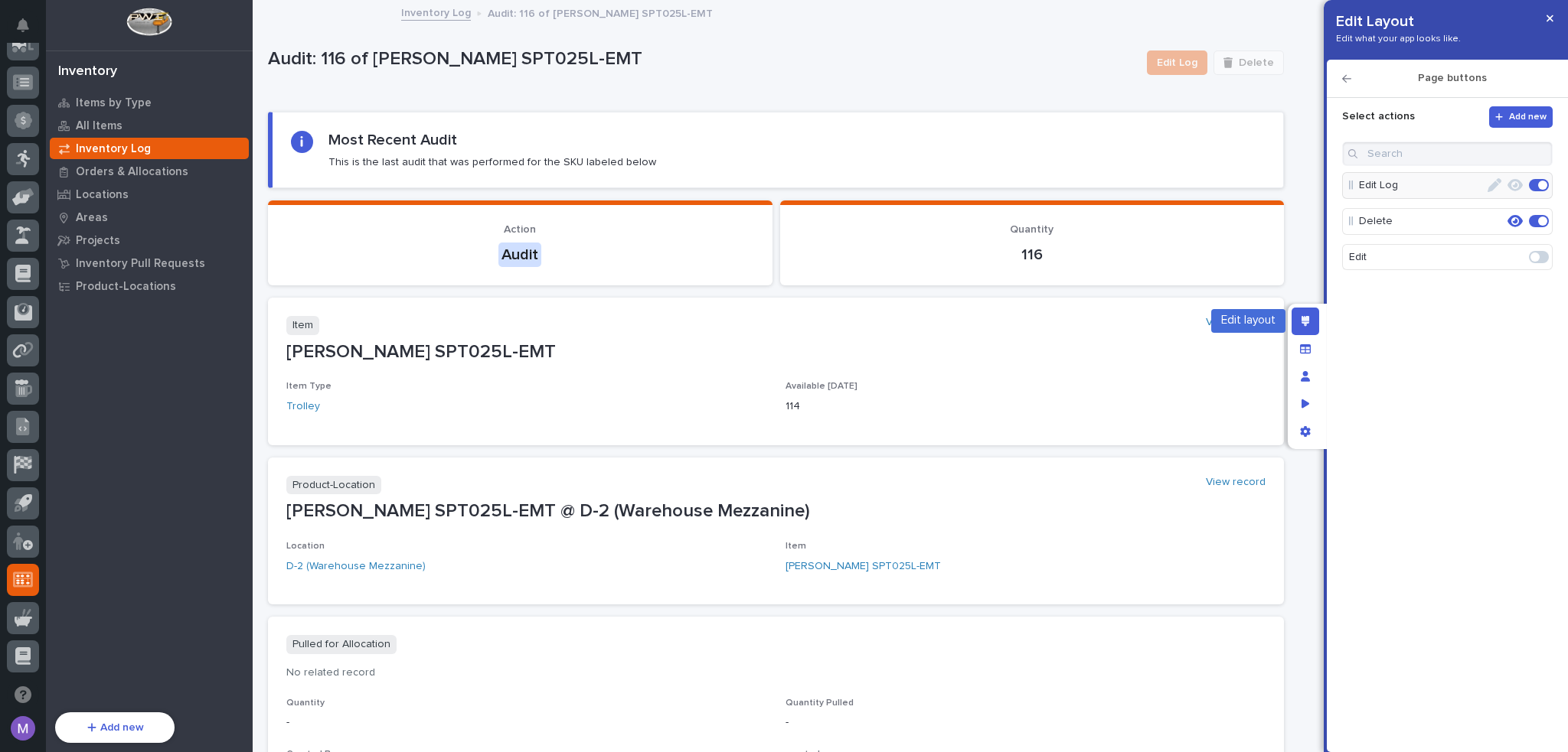
click at [1294, 318] on div "Edit layout" at bounding box center [1305, 321] width 28 height 28
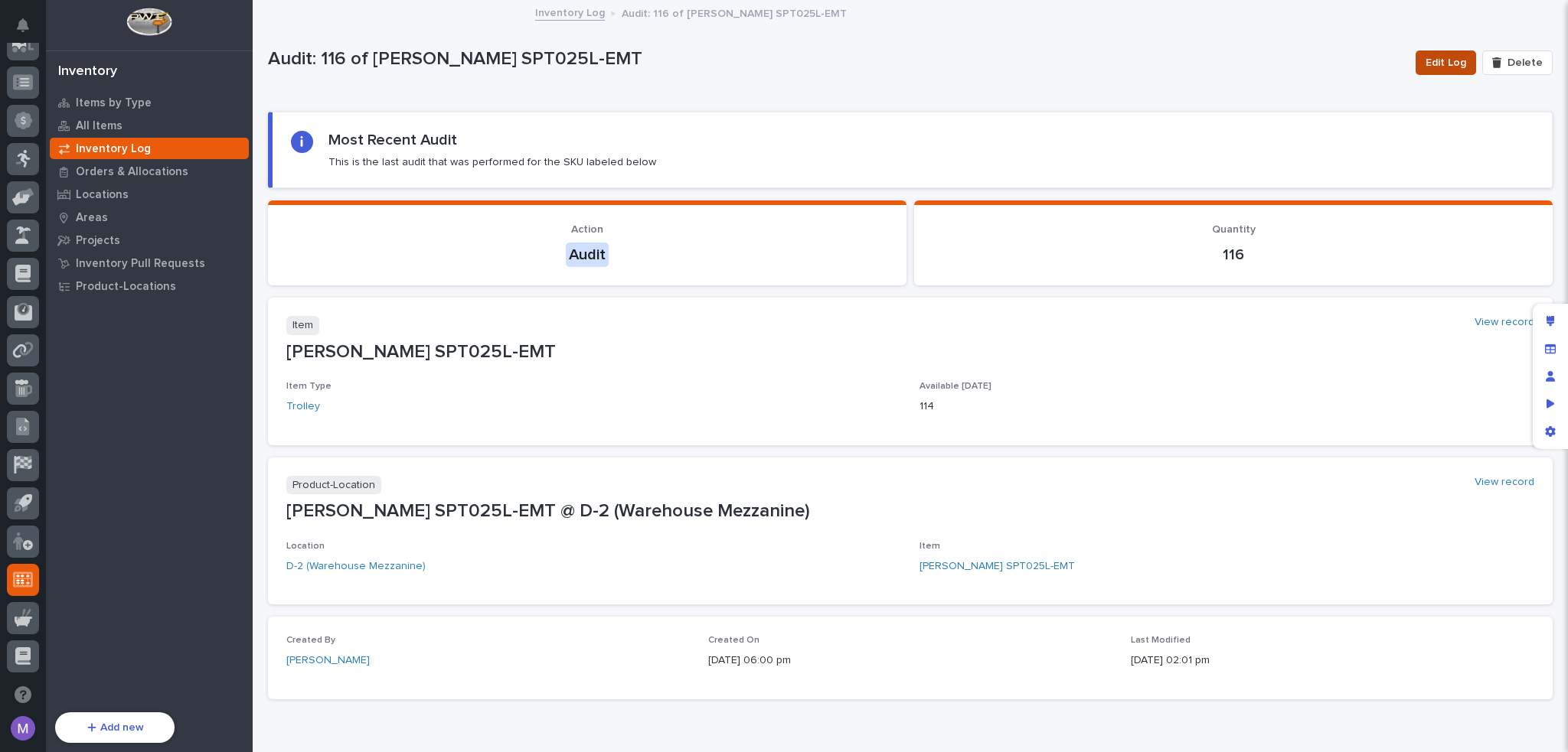
click at [1436, 52] on button "Edit Log" at bounding box center [1445, 62] width 61 height 24
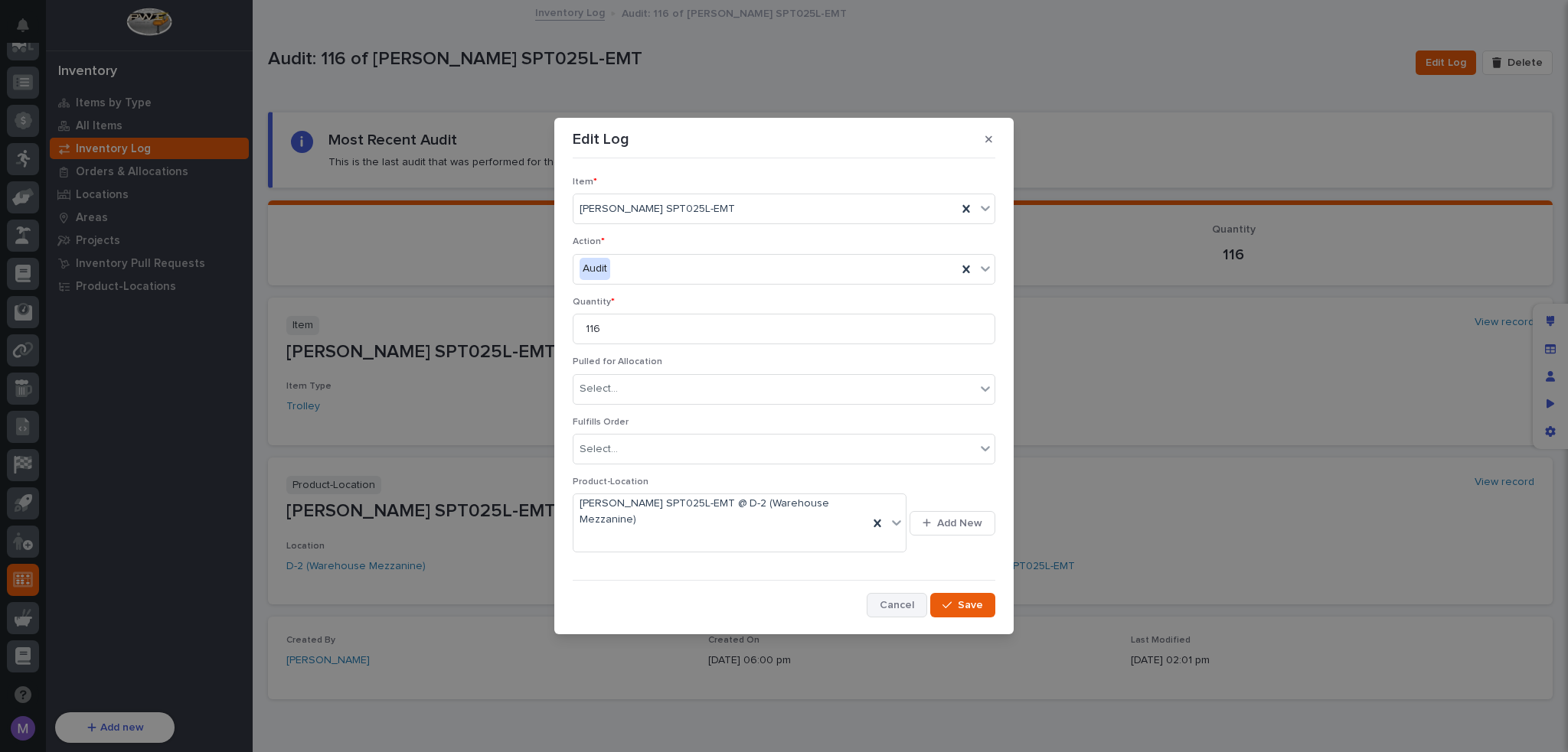
click at [893, 593] on button "Cancel" at bounding box center [897, 605] width 61 height 24
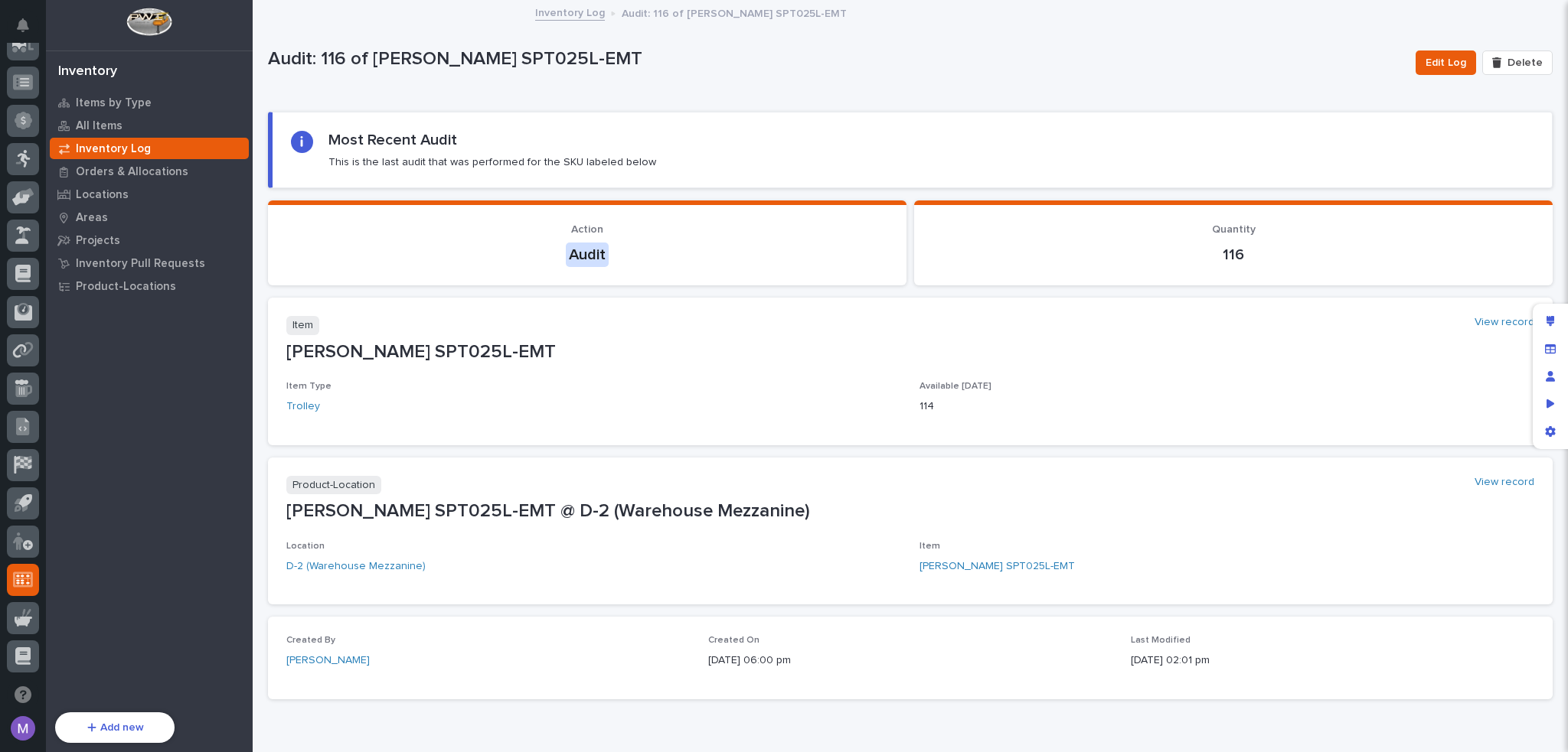
click at [974, 113] on section "Most Recent Audit This is the last audit that was performed for the SKU labeled…" at bounding box center [910, 150] width 1285 height 77
